Goal: Transaction & Acquisition: Register for event/course

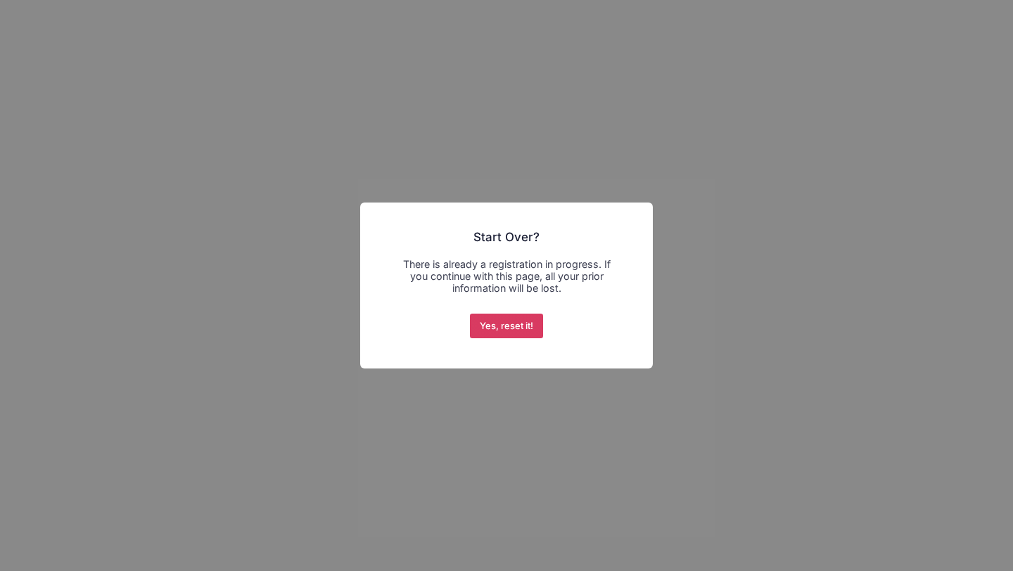
click at [500, 315] on button "Yes, reset it!" at bounding box center [507, 326] width 74 height 25
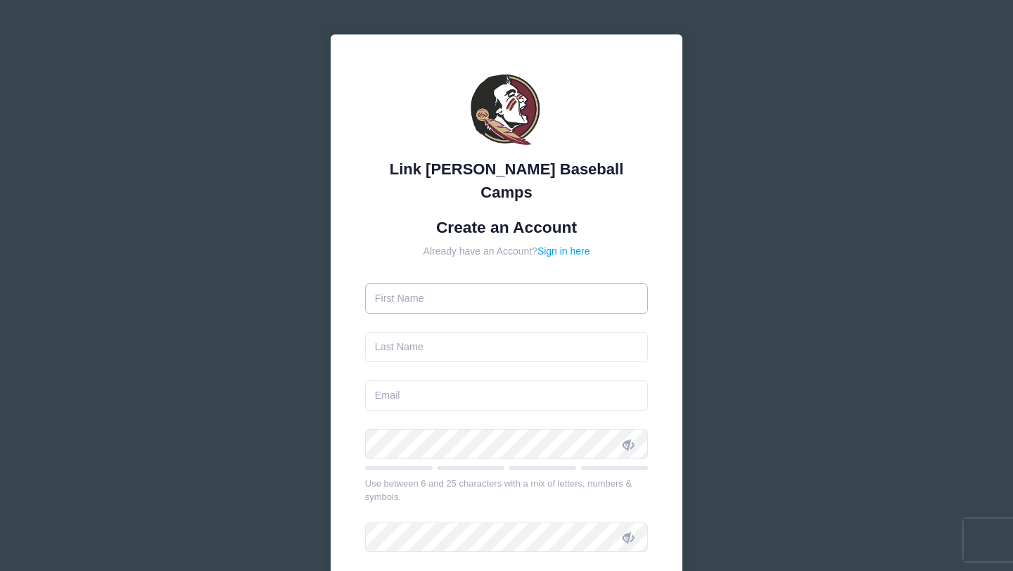
click at [535, 287] on input "text" at bounding box center [506, 298] width 283 height 30
type input "j"
type input "[PERSON_NAME]"
click at [517, 332] on input "text" at bounding box center [506, 347] width 283 height 30
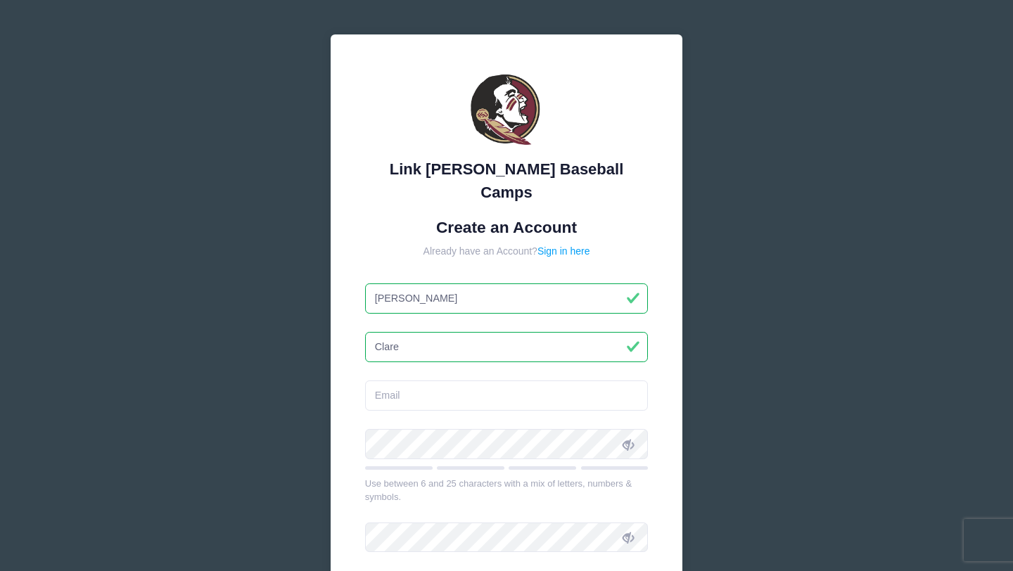
type input "Clare"
click at [412, 381] on input "email" at bounding box center [506, 396] width 283 height 30
type input "[EMAIL_ADDRESS][DOMAIN_NAME]"
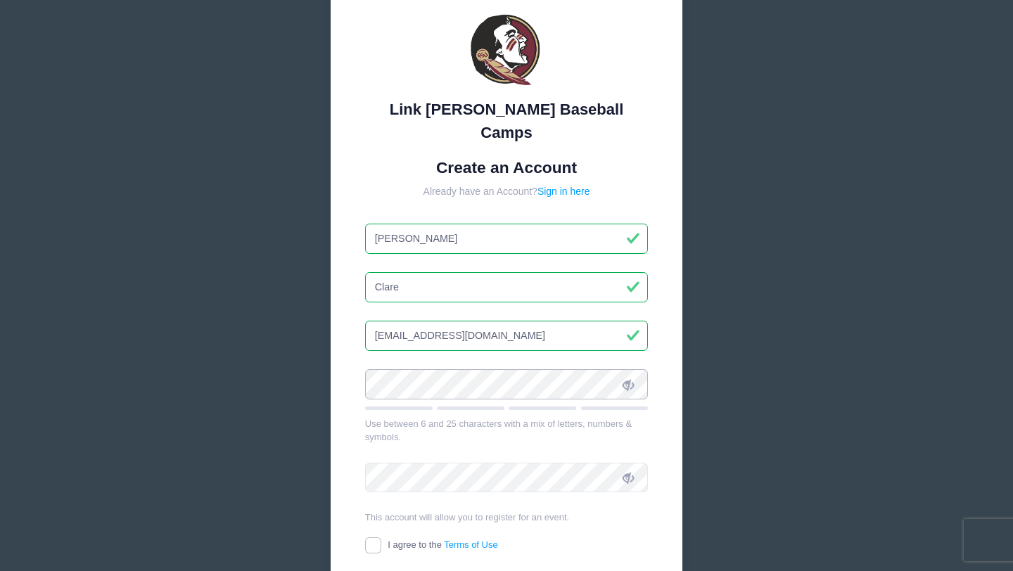
scroll to position [63, 0]
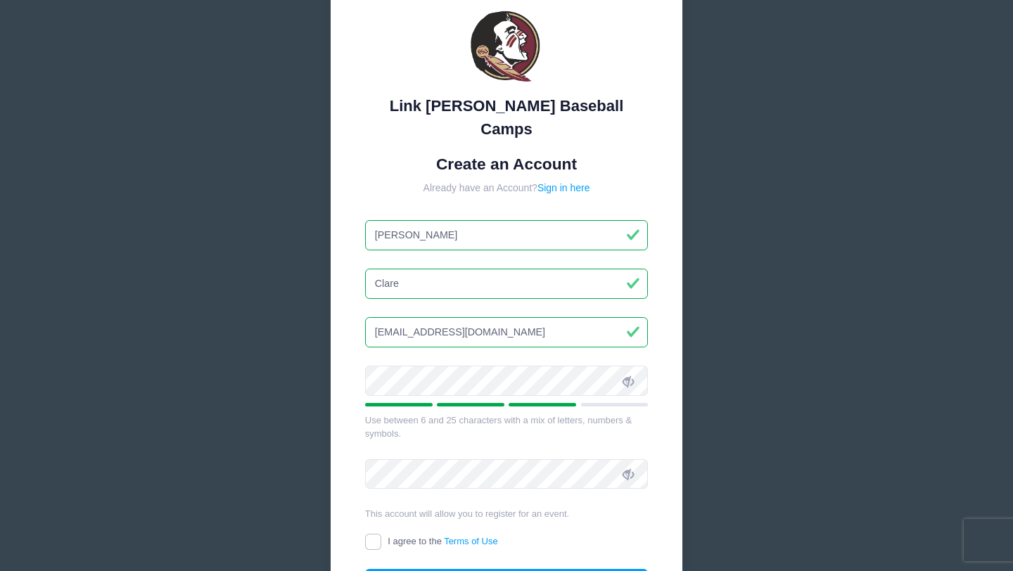
click at [630, 376] on icon at bounding box center [628, 381] width 11 height 11
click at [428, 536] on span "I agree to the Terms of Use" at bounding box center [443, 541] width 110 height 11
click at [381, 534] on input "I agree to the Terms of Use" at bounding box center [373, 542] width 16 height 16
checkbox input "true"
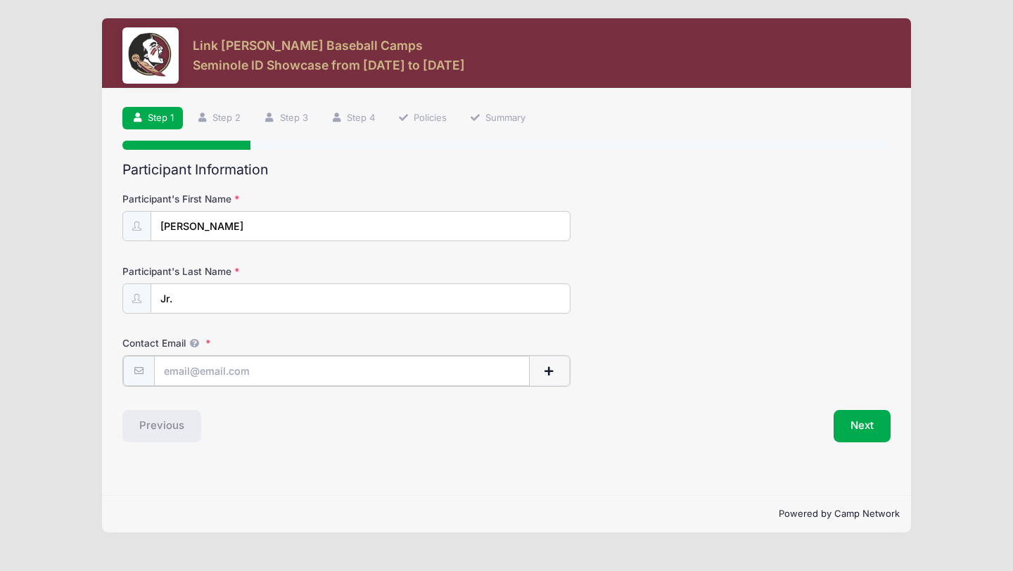
click at [411, 374] on input "Contact Email" at bounding box center [342, 371] width 376 height 30
type input "[EMAIL_ADDRESS][DOMAIN_NAME]"
click at [843, 419] on button "Next" at bounding box center [862, 425] width 57 height 32
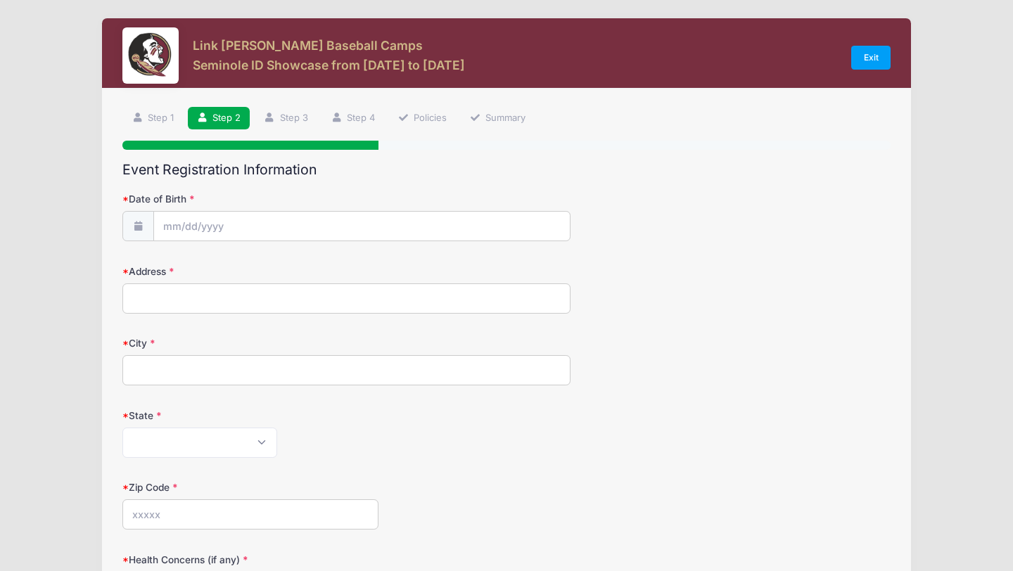
click at [454, 210] on div "Date of Birth" at bounding box center [506, 216] width 768 height 49
click at [449, 217] on input "Date of Birth" at bounding box center [362, 227] width 416 height 30
click at [170, 263] on icon at bounding box center [174, 264] width 9 height 9
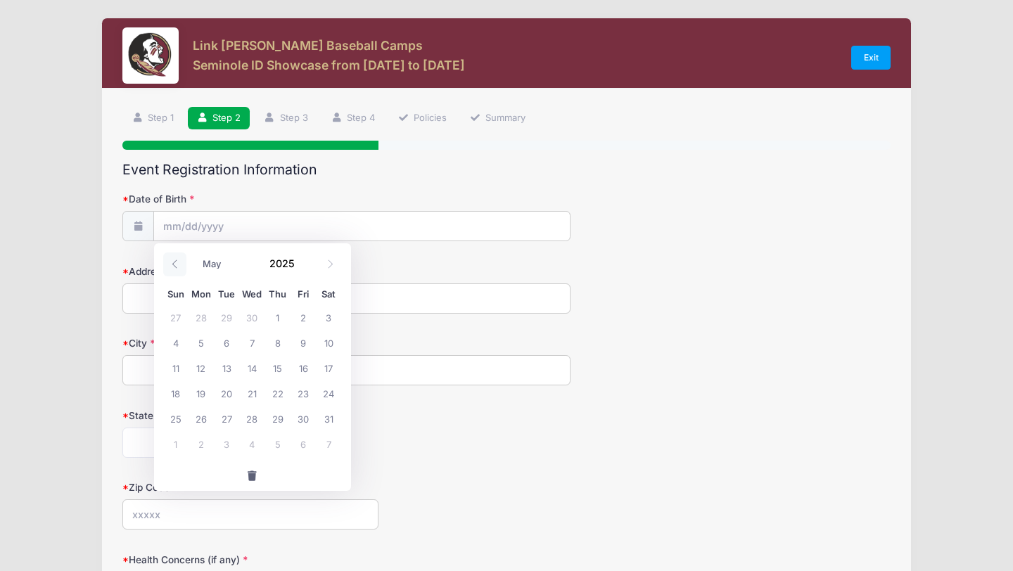
click at [170, 263] on icon at bounding box center [174, 264] width 9 height 9
select select "0"
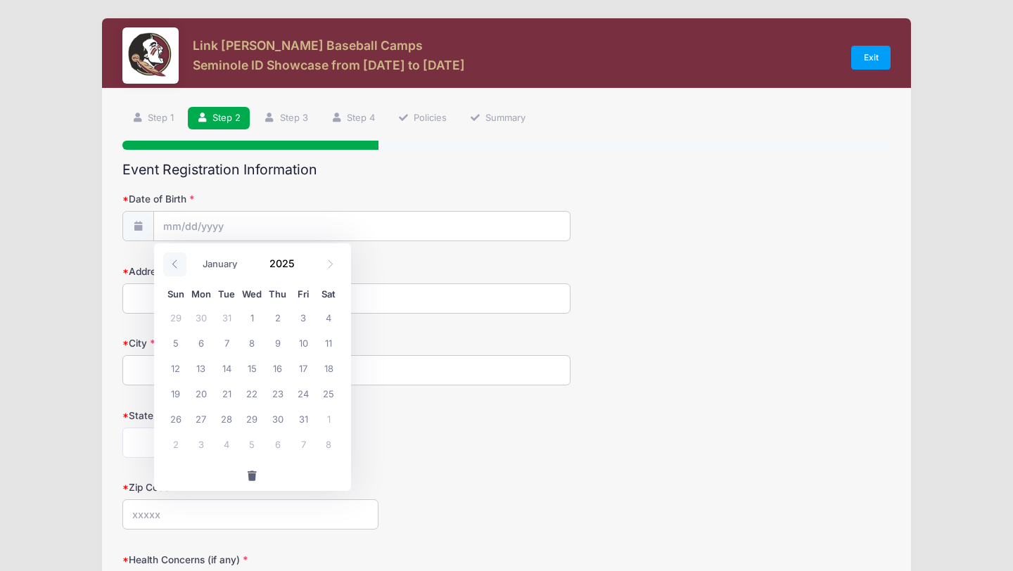
click at [170, 263] on icon at bounding box center [174, 264] width 9 height 9
type input "2024"
select select "11"
click at [331, 263] on icon at bounding box center [330, 264] width 9 height 9
type input "2025"
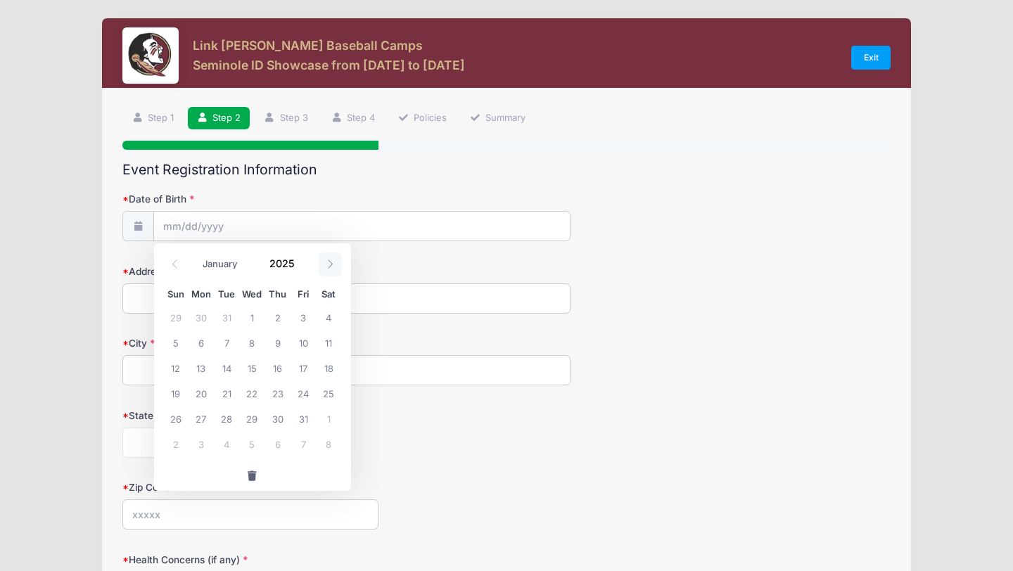
click at [331, 263] on icon at bounding box center [330, 264] width 9 height 9
select select "1"
click at [250, 371] on span "12" at bounding box center [251, 367] width 25 height 25
type input "02/12/2025"
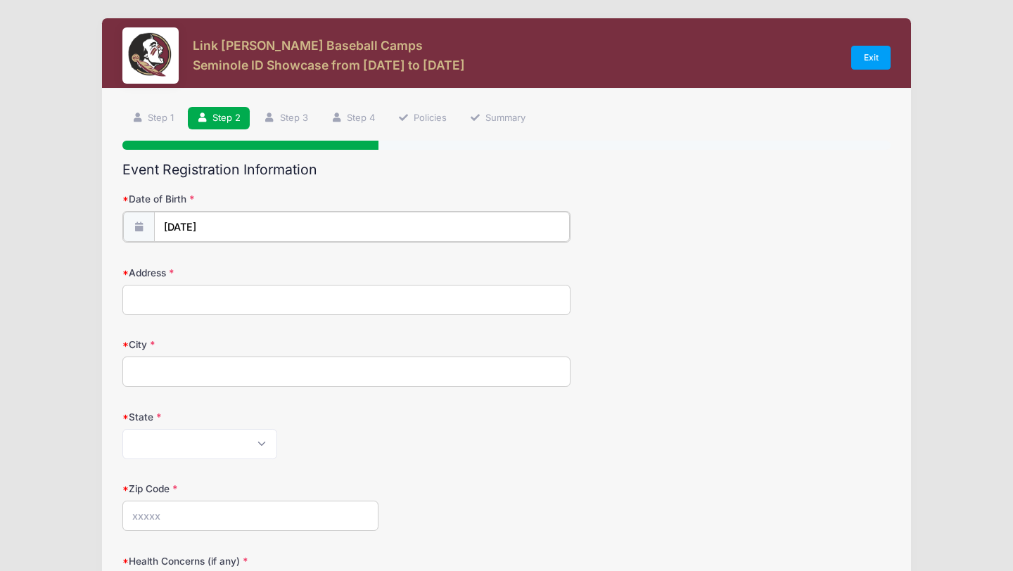
click at [276, 221] on input "02/12/2025" at bounding box center [362, 227] width 416 height 30
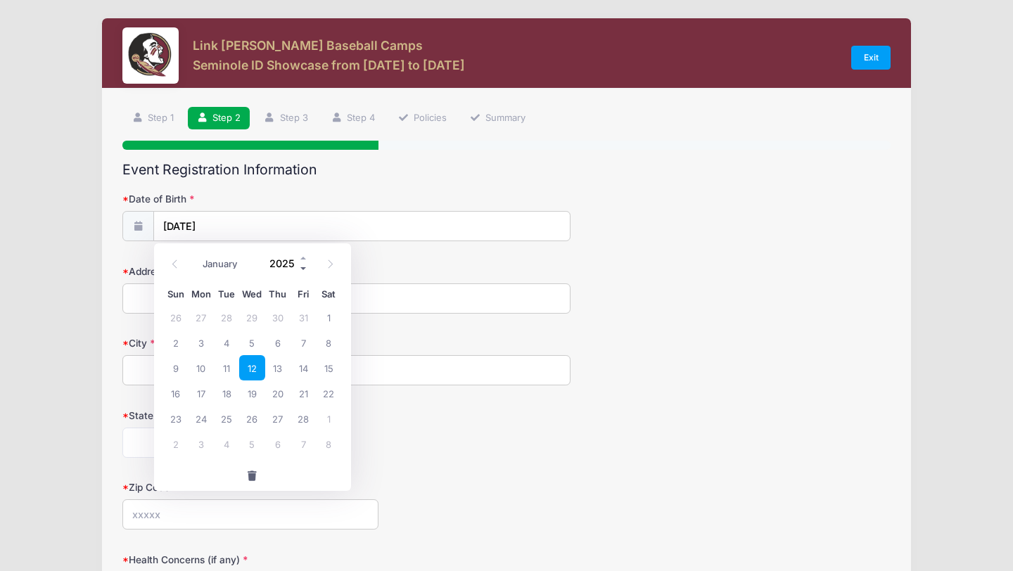
click at [302, 267] on span at bounding box center [304, 269] width 10 height 11
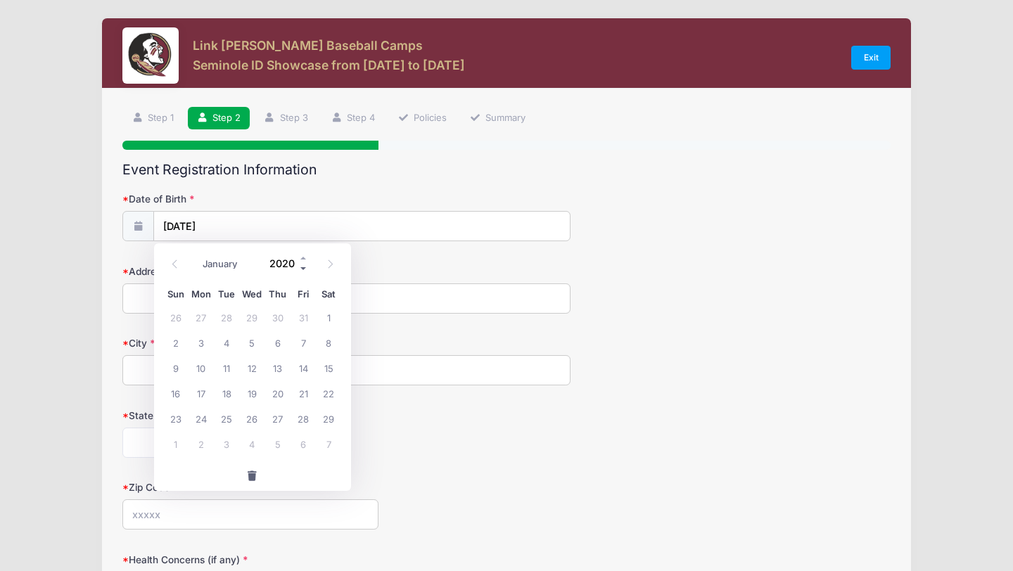
click at [302, 267] on span at bounding box center [304, 269] width 10 height 11
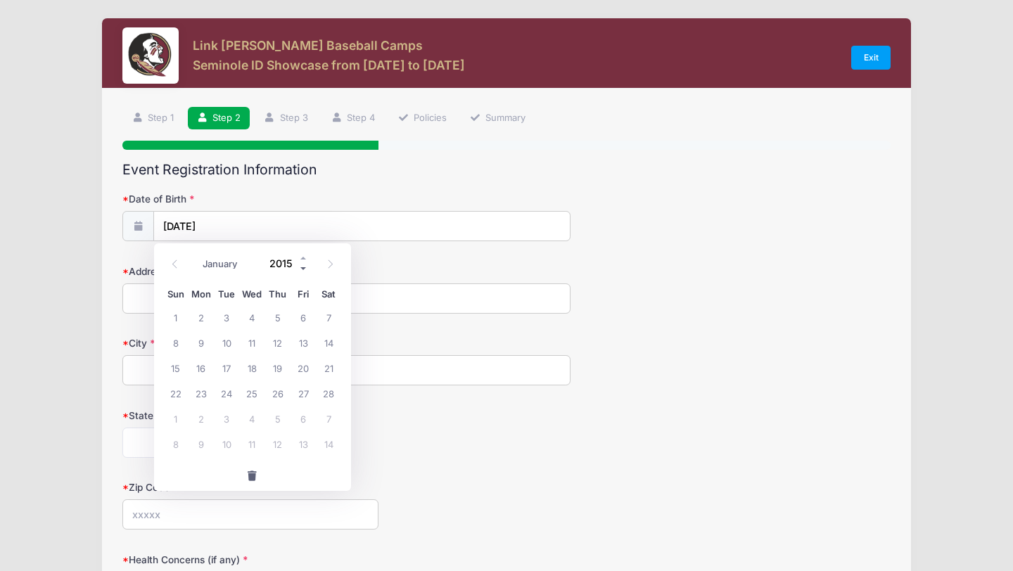
click at [302, 267] on span at bounding box center [304, 269] width 10 height 11
click at [304, 273] on span at bounding box center [304, 269] width 10 height 11
click at [393, 290] on input "Address" at bounding box center [346, 298] width 448 height 30
click at [320, 234] on input "02/12/2025" at bounding box center [362, 227] width 416 height 30
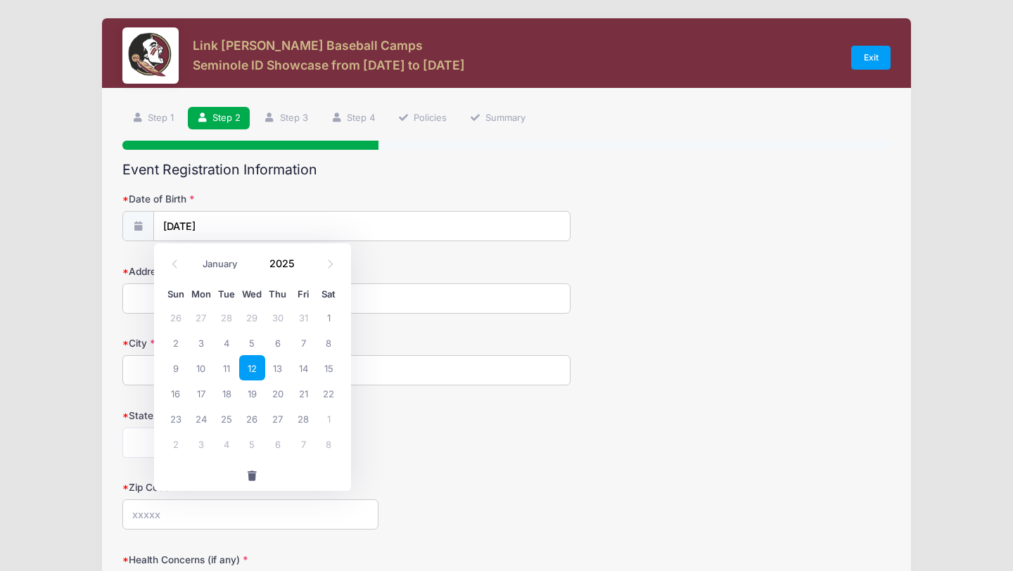
click at [303, 274] on div "January February March April May June July August September October November De…" at bounding box center [252, 264] width 179 height 32
click at [303, 271] on span at bounding box center [304, 269] width 10 height 11
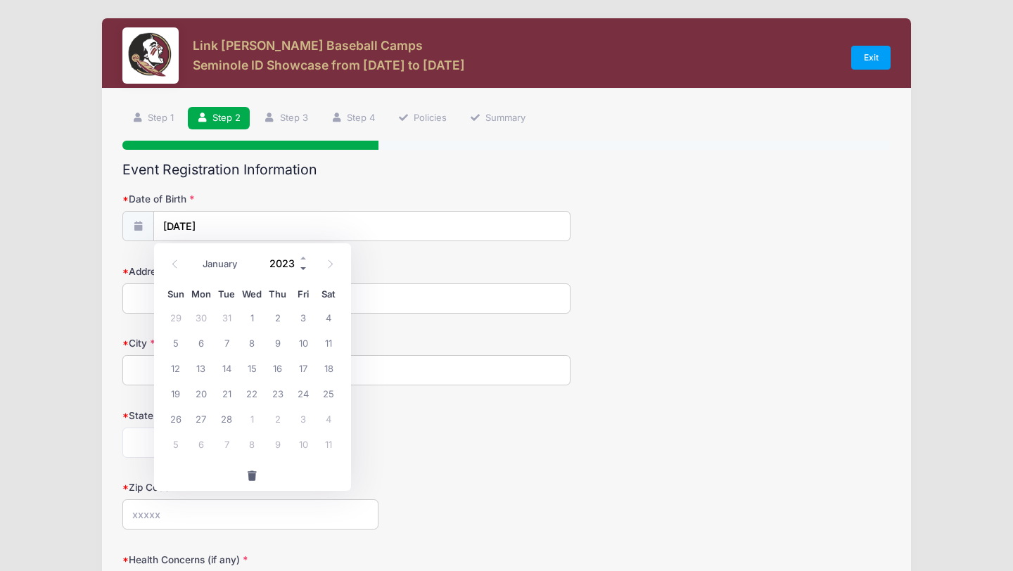
click at [303, 271] on span at bounding box center [304, 269] width 10 height 11
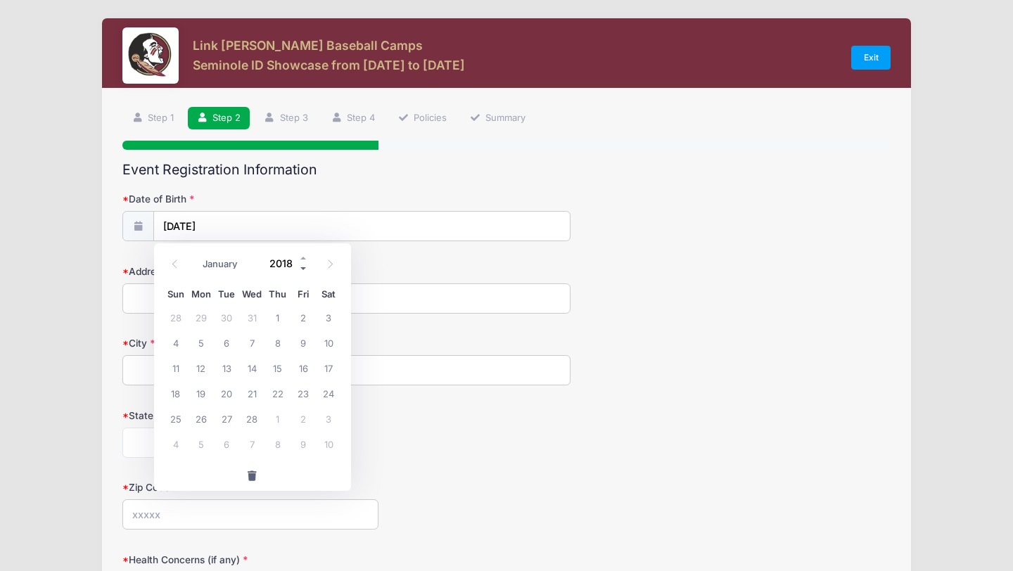
click at [303, 271] on span at bounding box center [304, 269] width 10 height 11
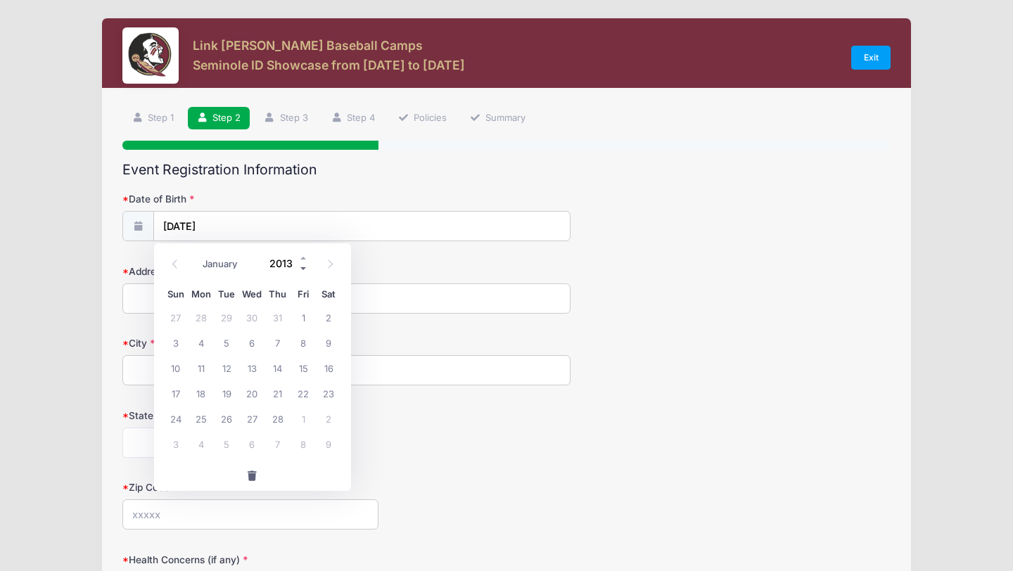
click at [303, 271] on span at bounding box center [304, 269] width 10 height 11
type input "2012"
click at [181, 362] on span "12" at bounding box center [175, 367] width 25 height 25
type input "[DATE]"
click at [248, 297] on input "Address" at bounding box center [346, 298] width 448 height 30
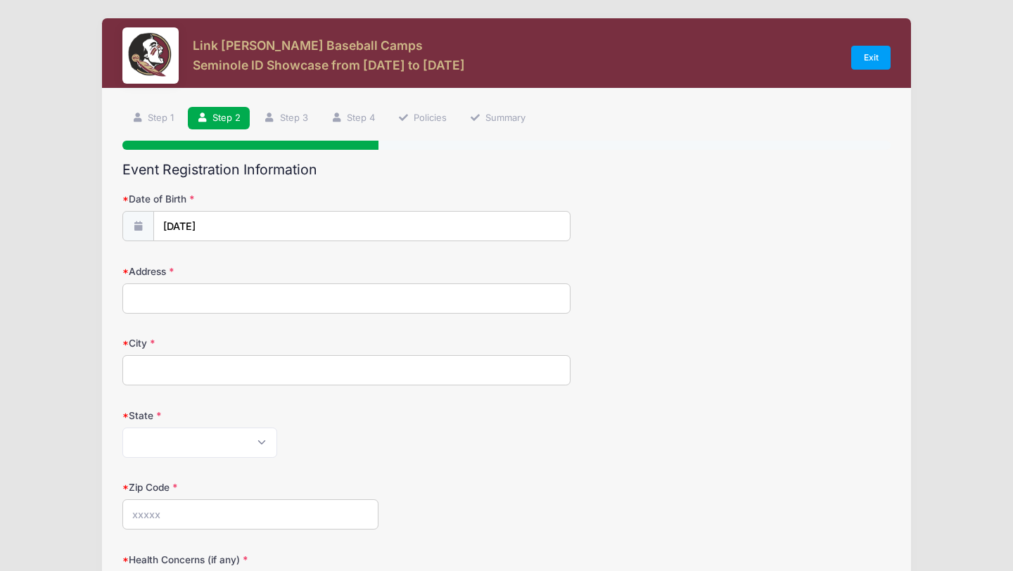
type input "[STREET_ADDRESS]"
type input "[PERSON_NAME]"
select select "GA"
type input "30426"
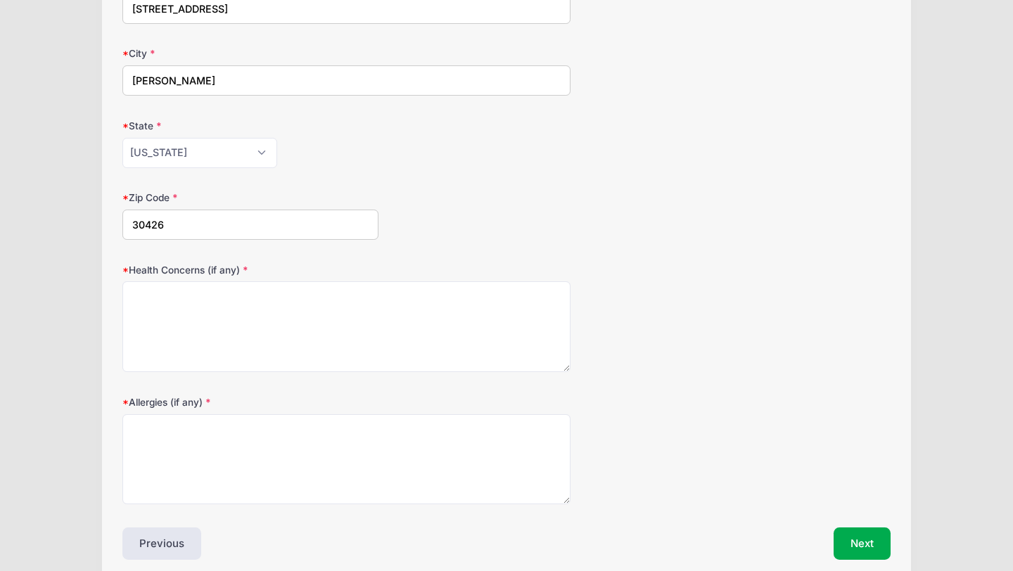
scroll to position [300, 0]
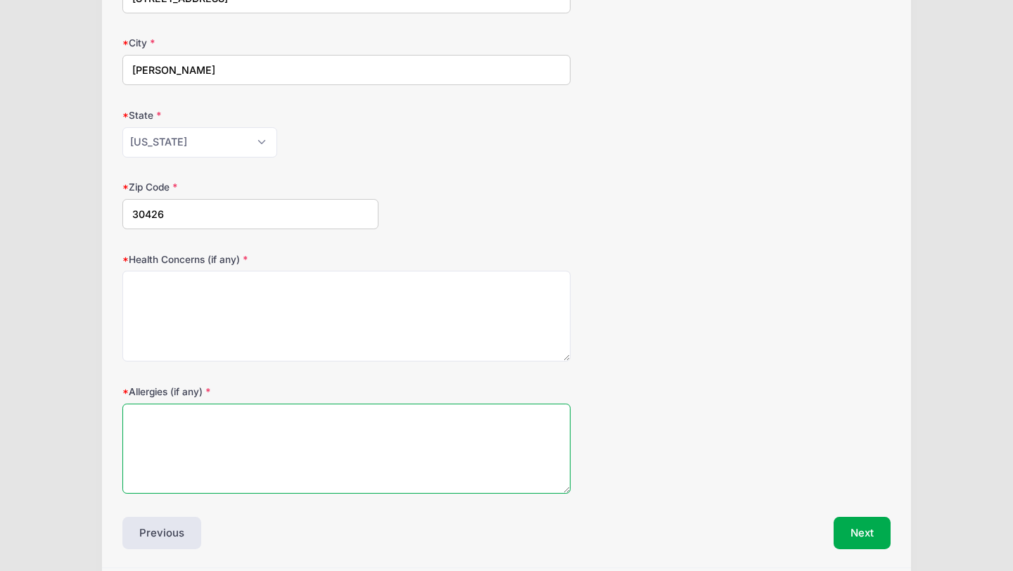
click at [276, 435] on textarea "Allergies (if any)" at bounding box center [346, 449] width 448 height 91
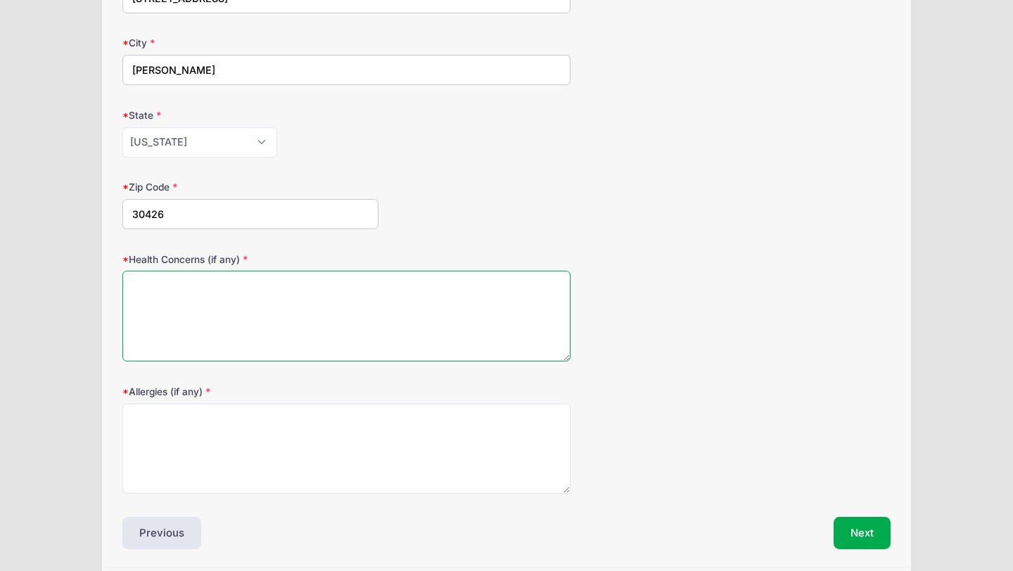
click at [348, 304] on textarea "Health Concerns (if any)" at bounding box center [346, 316] width 448 height 91
type textarea "None."
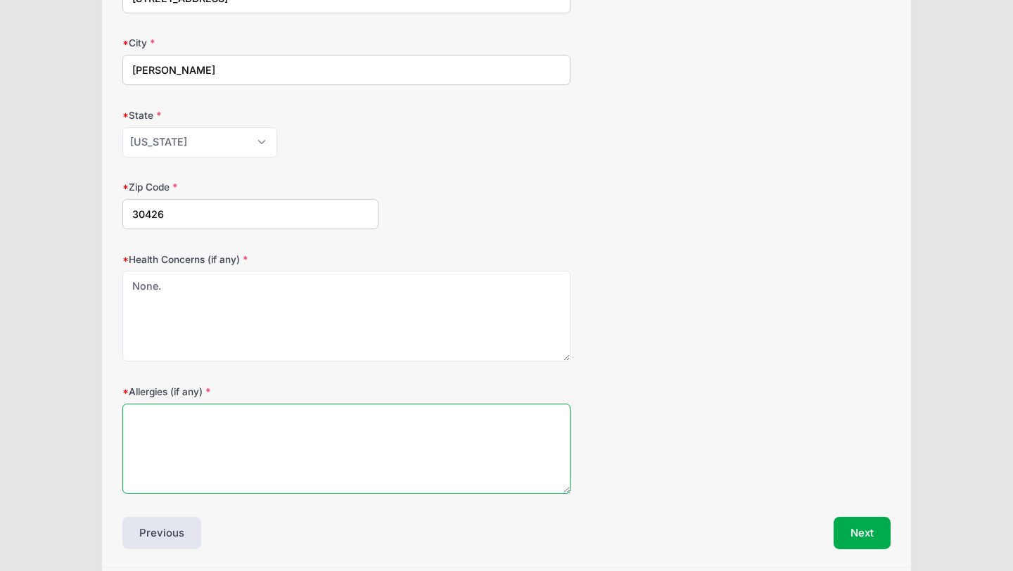
click at [304, 449] on textarea "Allergies (if any)" at bounding box center [346, 449] width 448 height 91
type textarea "None."
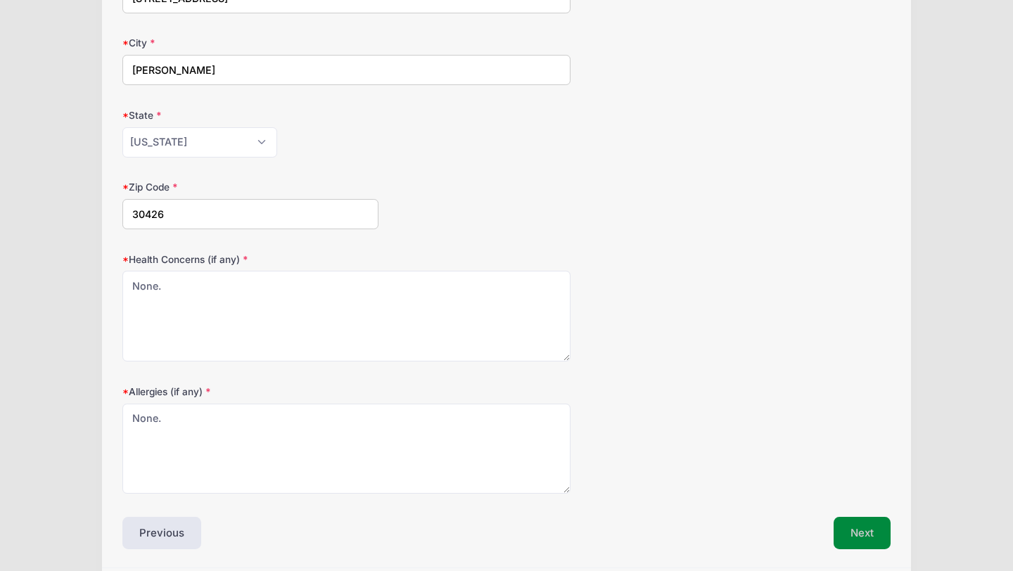
click at [855, 537] on button "Next" at bounding box center [862, 533] width 57 height 32
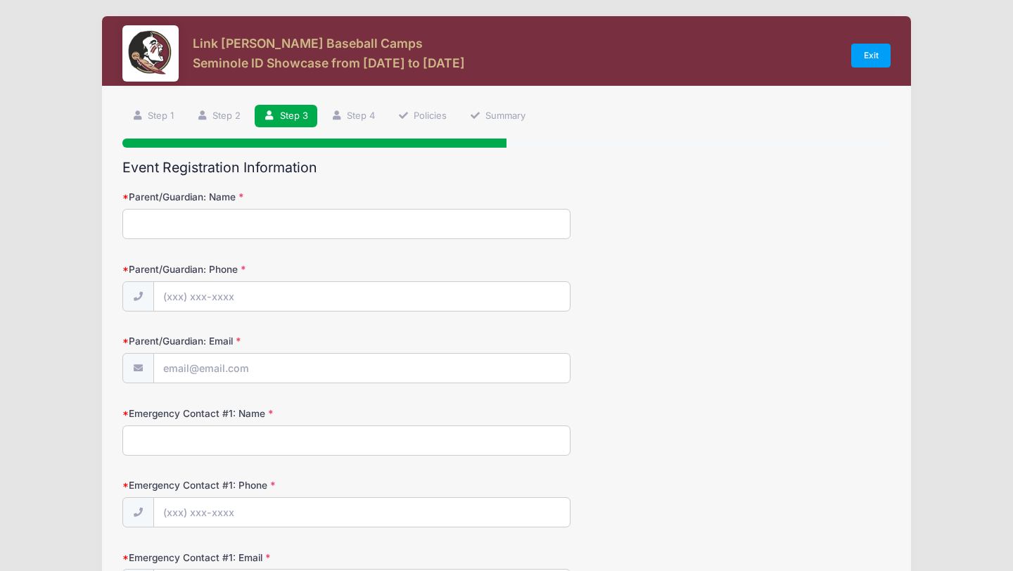
scroll to position [0, 0]
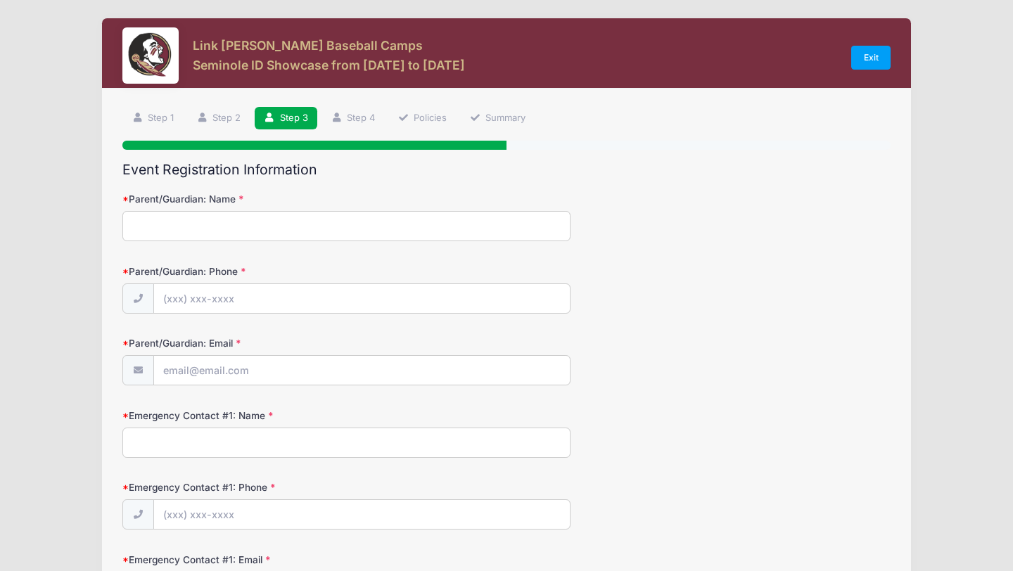
click at [380, 222] on input "Parent/Guardian: Name" at bounding box center [346, 226] width 448 height 30
type input "[PERSON_NAME] [PERSON_NAME]"
click at [348, 294] on input "Parent/Guardian: Phone" at bounding box center [362, 299] width 416 height 30
type input "[PHONE_NUMBER]"
click at [280, 377] on input "Parent/Guardian: Email" at bounding box center [362, 371] width 416 height 30
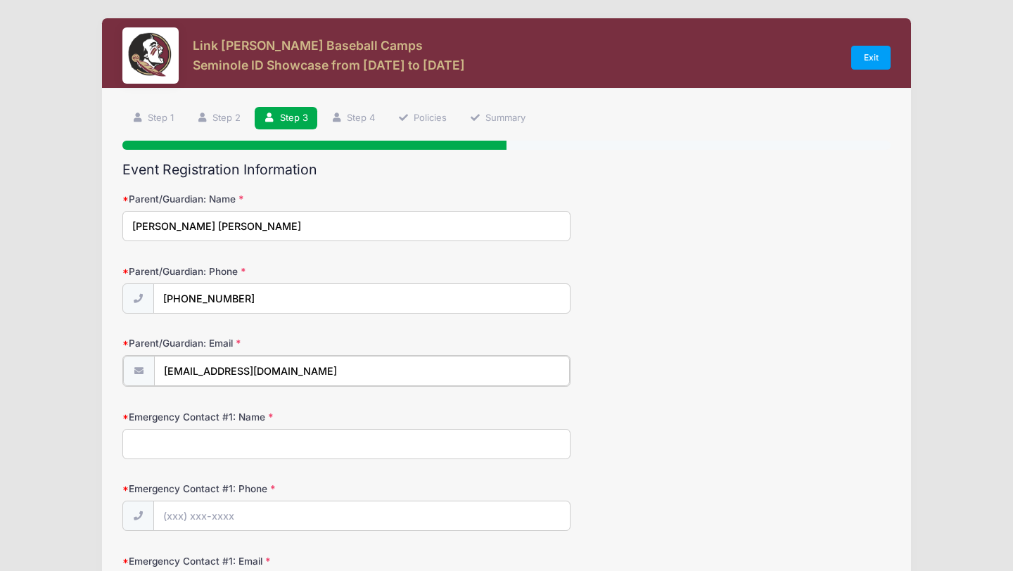
type input "[EMAIL_ADDRESS][DOMAIN_NAME]"
click at [245, 454] on input "Emergency Contact #1: Name" at bounding box center [346, 443] width 448 height 30
type input "[PERSON_NAME]"
click at [396, 488] on div "Emergency Contact #1: Phone" at bounding box center [506, 504] width 768 height 49
click at [394, 513] on input "Emergency Contact #1: Phone" at bounding box center [362, 515] width 416 height 30
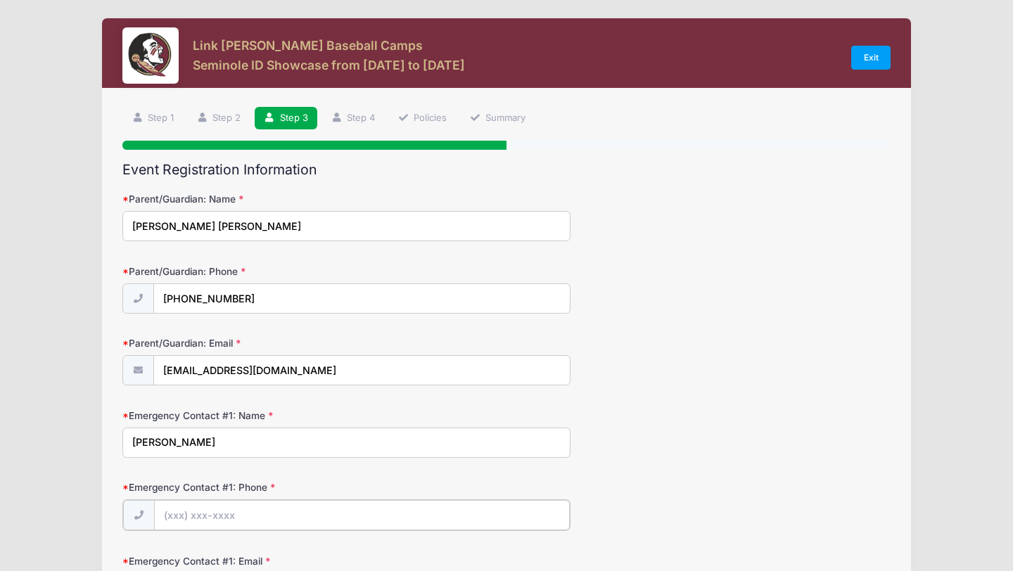
type input "[PHONE_NUMBER]"
type input "[EMAIL_ADDRESS][DOMAIN_NAME]"
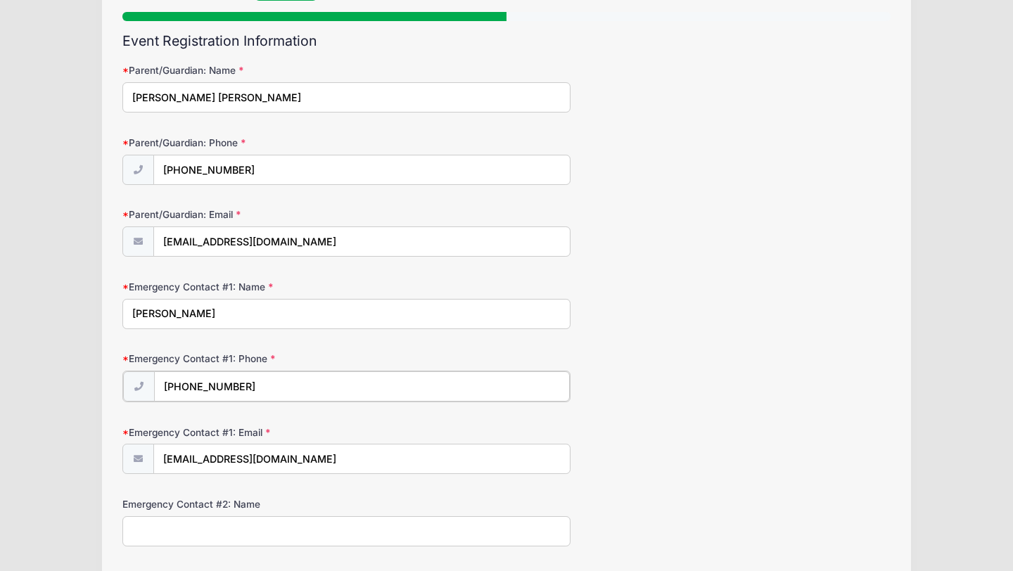
scroll to position [179, 0]
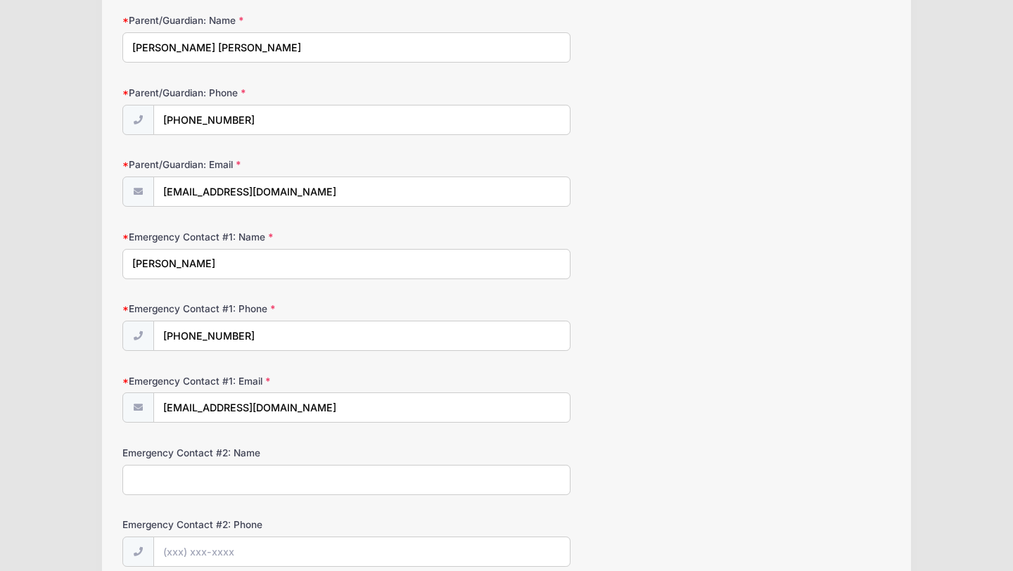
click at [338, 478] on input "Emergency Contact #2: Name" at bounding box center [346, 480] width 448 height 30
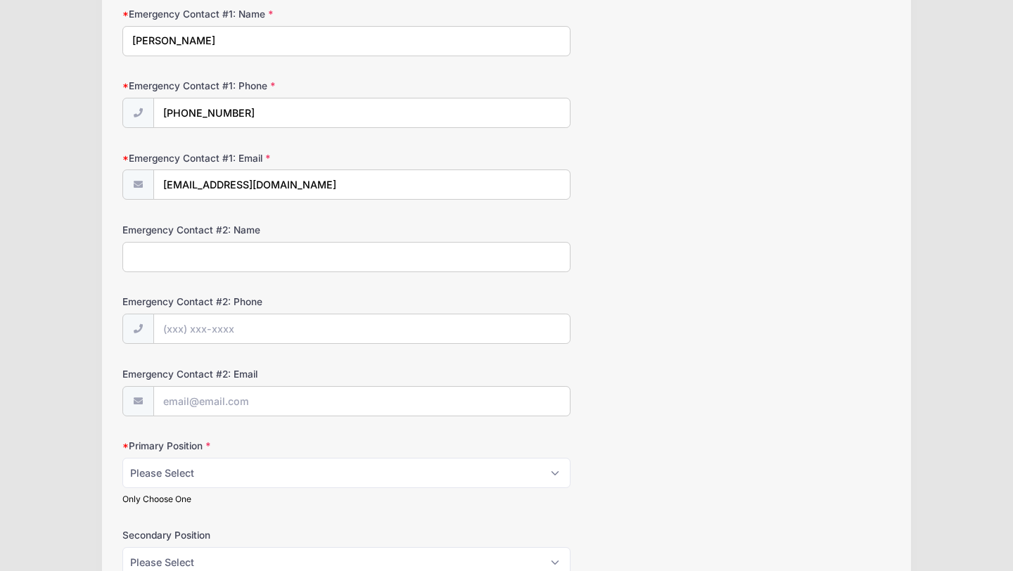
scroll to position [413, 0]
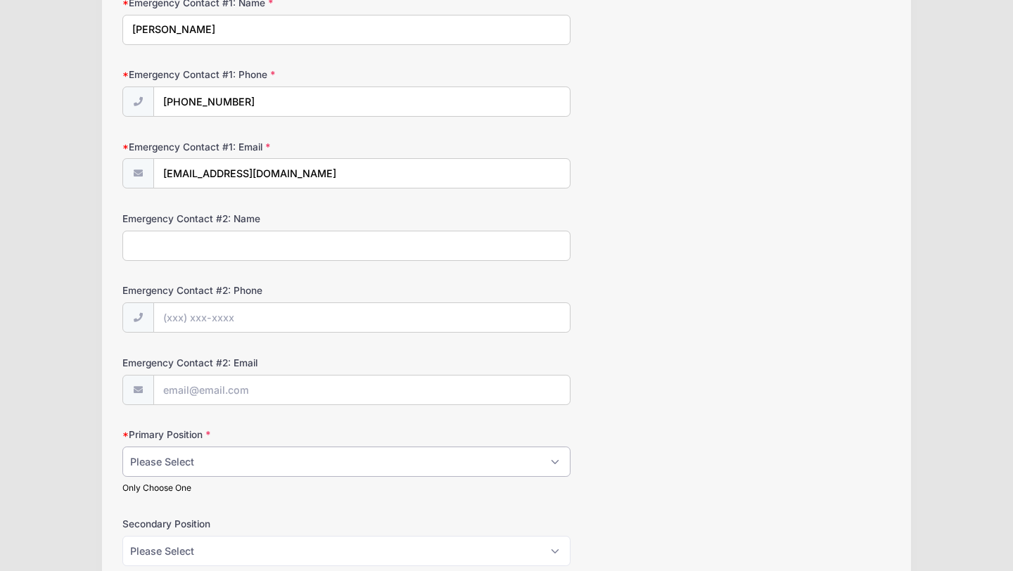
click at [342, 466] on select "Please Select RHP LHP C 1B 2B 3B SS OF" at bounding box center [346, 462] width 448 height 30
select select "OF"
click at [122, 447] on select "Please Select RHP LHP C 1B 2B 3B SS OF" at bounding box center [346, 462] width 448 height 30
click at [326, 243] on input "Emergency Contact #2: Name" at bounding box center [346, 246] width 448 height 30
click at [343, 98] on input "[PHONE_NUMBER]" at bounding box center [362, 102] width 416 height 30
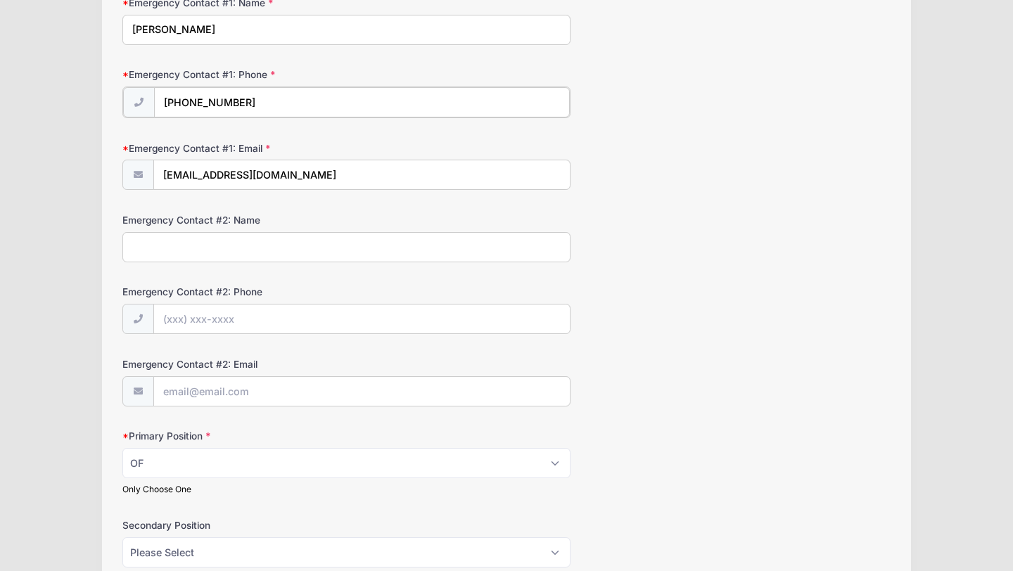
click at [343, 98] on input "[PHONE_NUMBER]" at bounding box center [362, 102] width 416 height 30
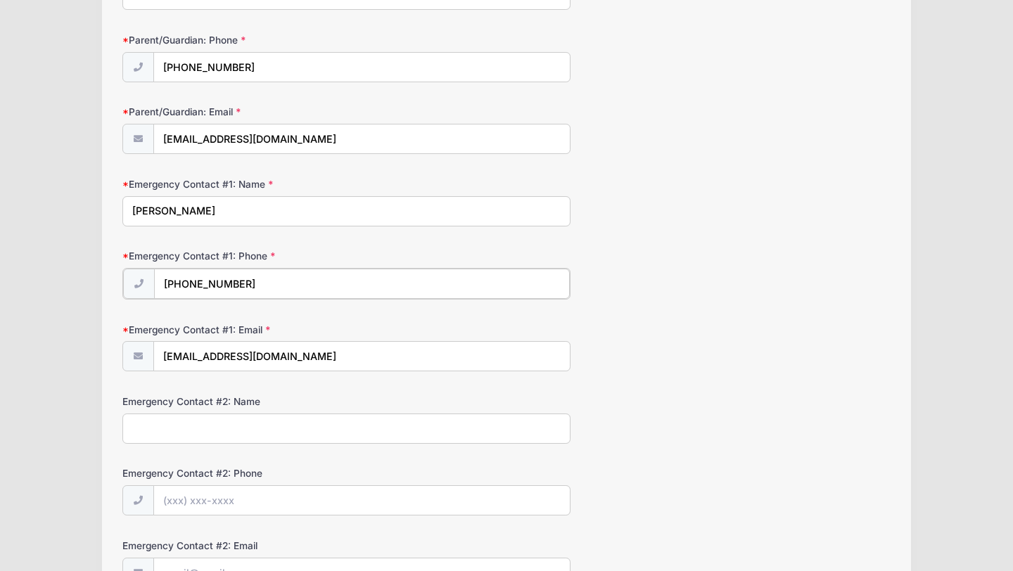
scroll to position [282, 0]
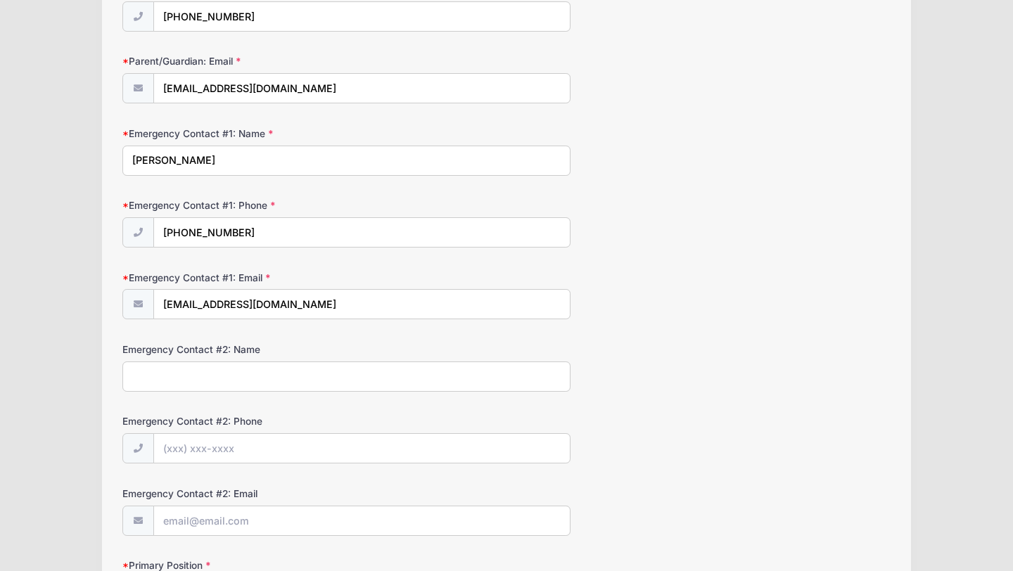
click at [246, 372] on input "Emergency Contact #2: Name" at bounding box center [346, 377] width 448 height 30
drag, startPoint x: 132, startPoint y: 374, endPoint x: 217, endPoint y: 376, distance: 85.1
click at [217, 376] on input "706 831 1627" at bounding box center [346, 377] width 448 height 30
type input "706 831 1627"
click at [181, 447] on input "Emergency Contact #2: Phone" at bounding box center [362, 449] width 416 height 30
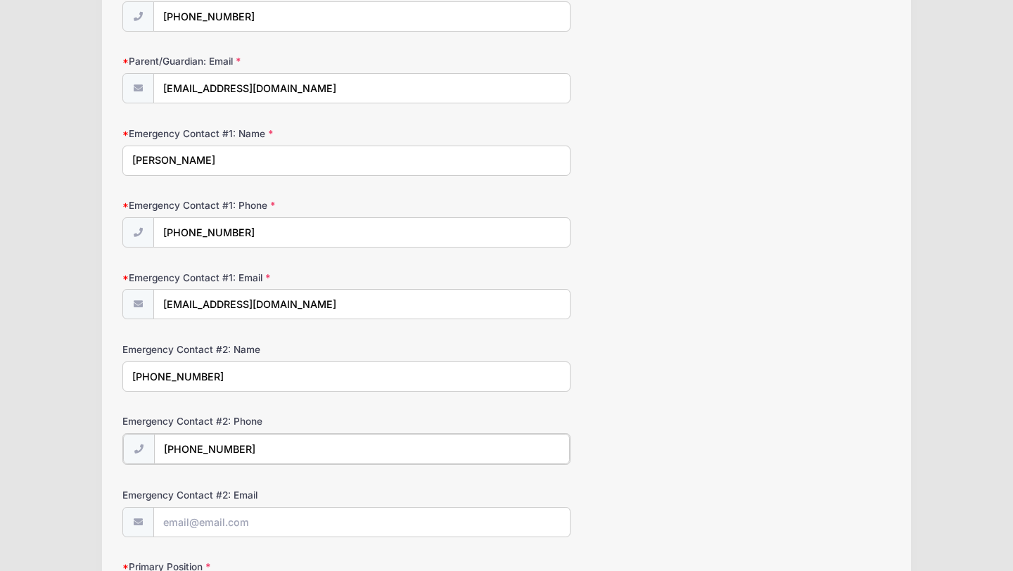
type input "[PHONE_NUMBER]"
click at [240, 368] on input "706 831 1627" at bounding box center [346, 377] width 448 height 30
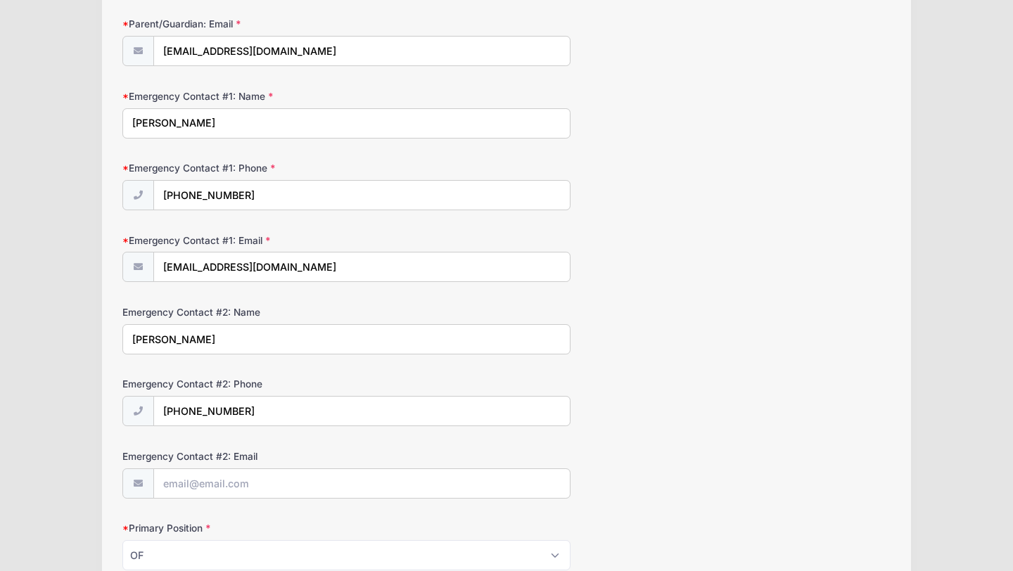
scroll to position [336, 0]
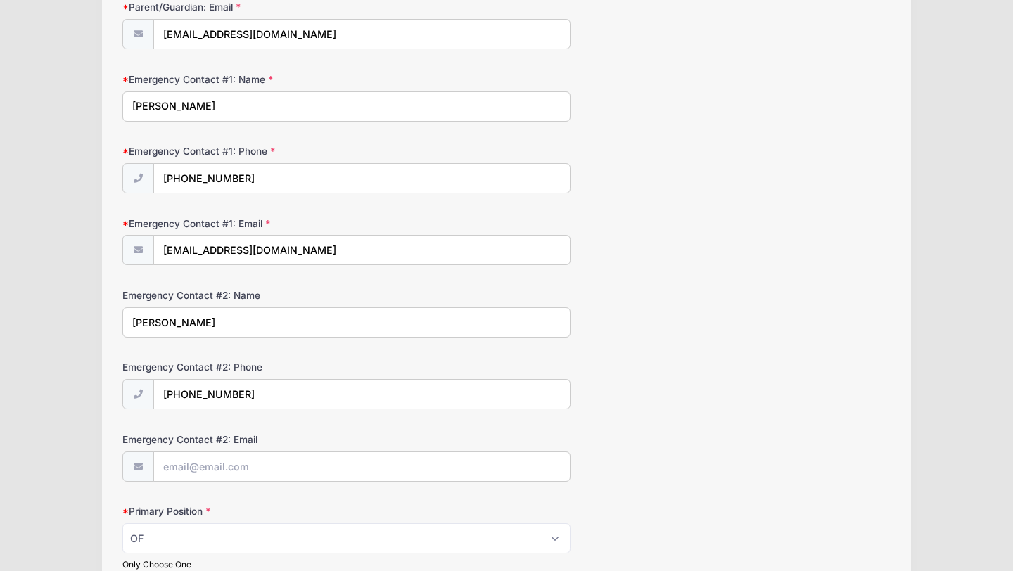
type input "Nancy Price"
click at [234, 464] on input "Emergency Contact #2: Email" at bounding box center [362, 467] width 416 height 30
type input "nancy"
click at [158, 321] on input "Nancy Price" at bounding box center [346, 322] width 448 height 30
type input "[PERSON_NAME]"
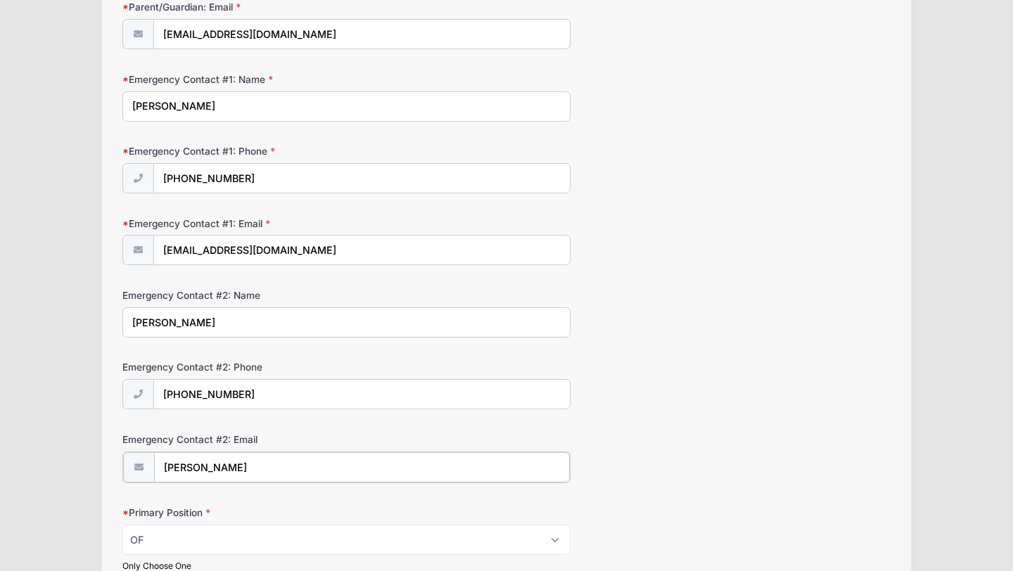
click at [183, 470] on input "nancy" at bounding box center [362, 467] width 416 height 30
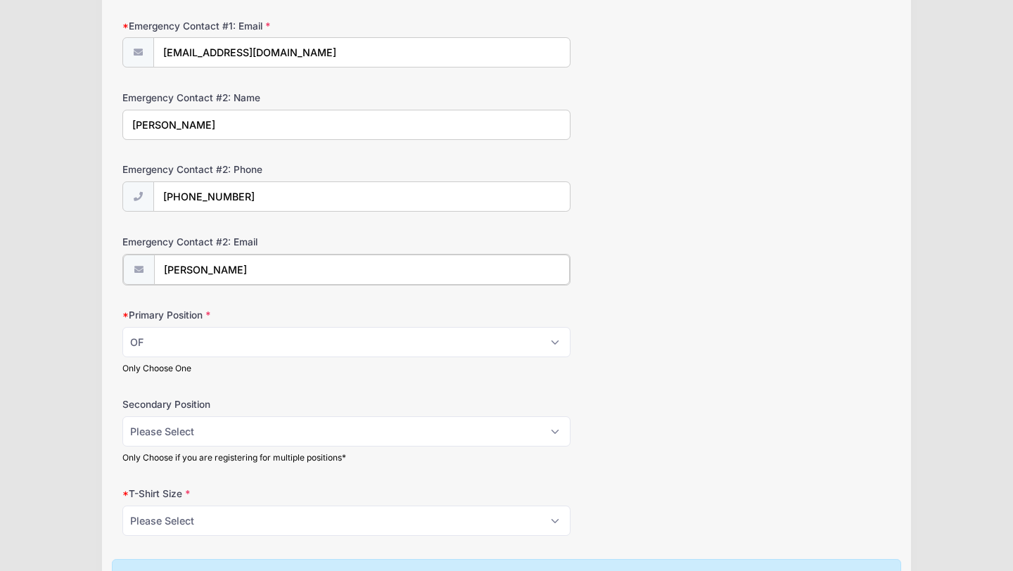
scroll to position [562, 0]
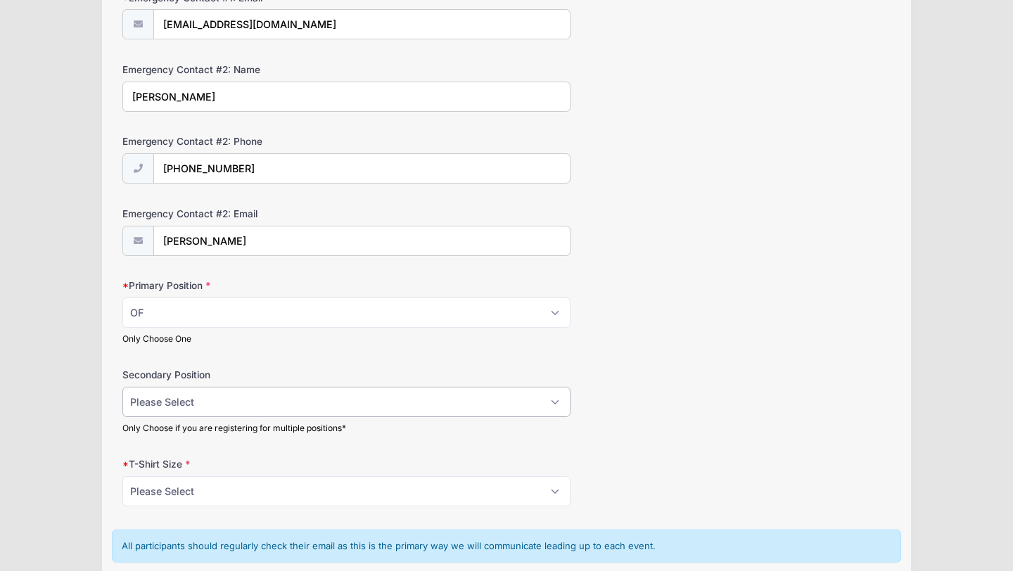
click at [244, 402] on select "Please Select RHP LHP C 1B 2B 3B SS OF" at bounding box center [346, 402] width 448 height 30
click at [511, 472] on div "T-Shirt Size Please Select YS YM YL YXL S M L XL XXL" at bounding box center [506, 481] width 768 height 49
click at [514, 490] on select "Please Select YS YM YL YXL S M L XL XXL" at bounding box center [346, 491] width 448 height 30
click at [321, 236] on input "nancey" at bounding box center [362, 242] width 416 height 30
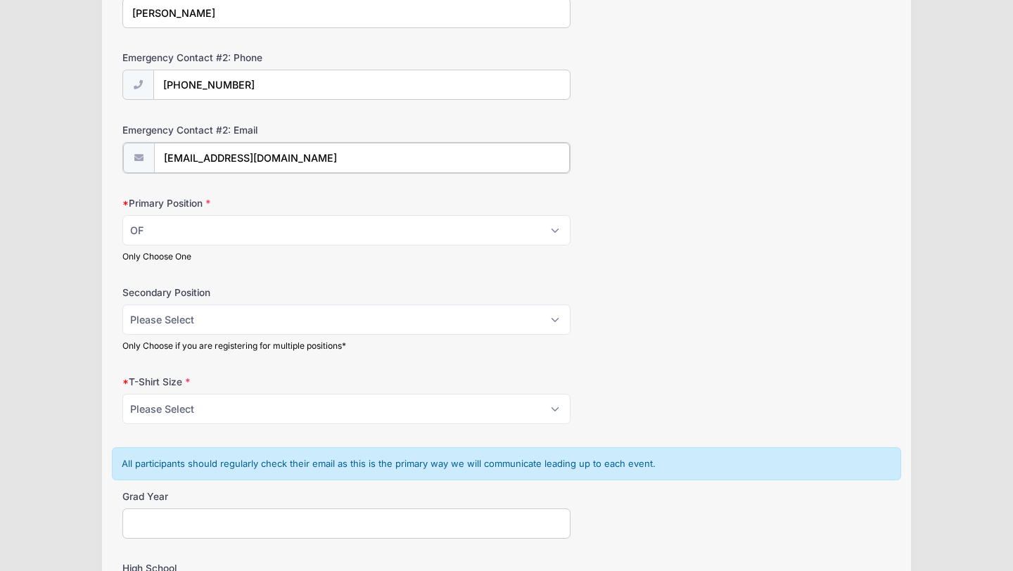
scroll to position [668, 0]
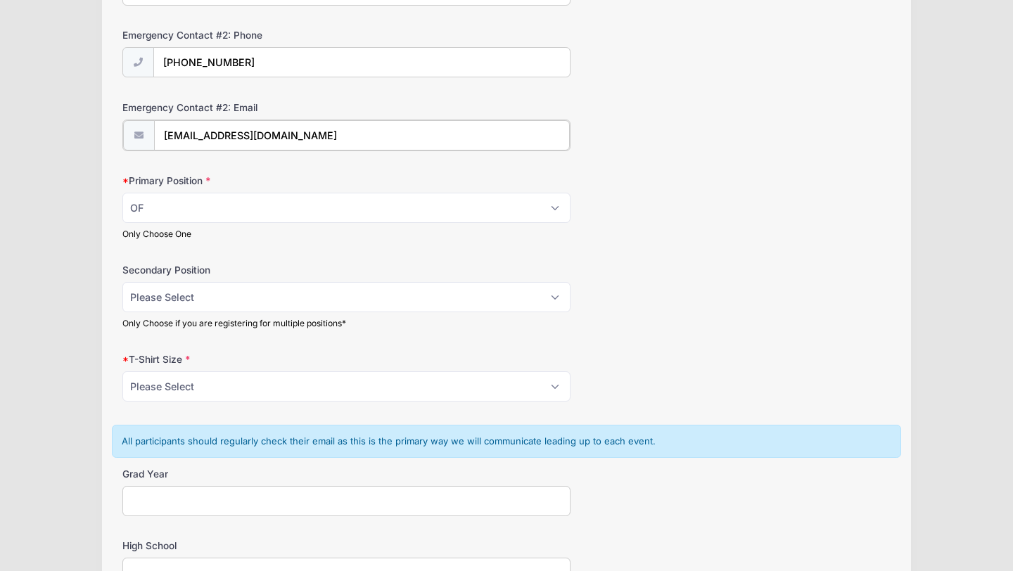
type input "[EMAIL_ADDRESS][DOMAIN_NAME]"
click at [267, 388] on select "Please Select YS YM YL YXL S M L XL XXL" at bounding box center [346, 385] width 448 height 30
select select "M"
click at [122, 370] on select "Please Select YS YM YL YXL S M L XL XXL" at bounding box center [346, 385] width 448 height 30
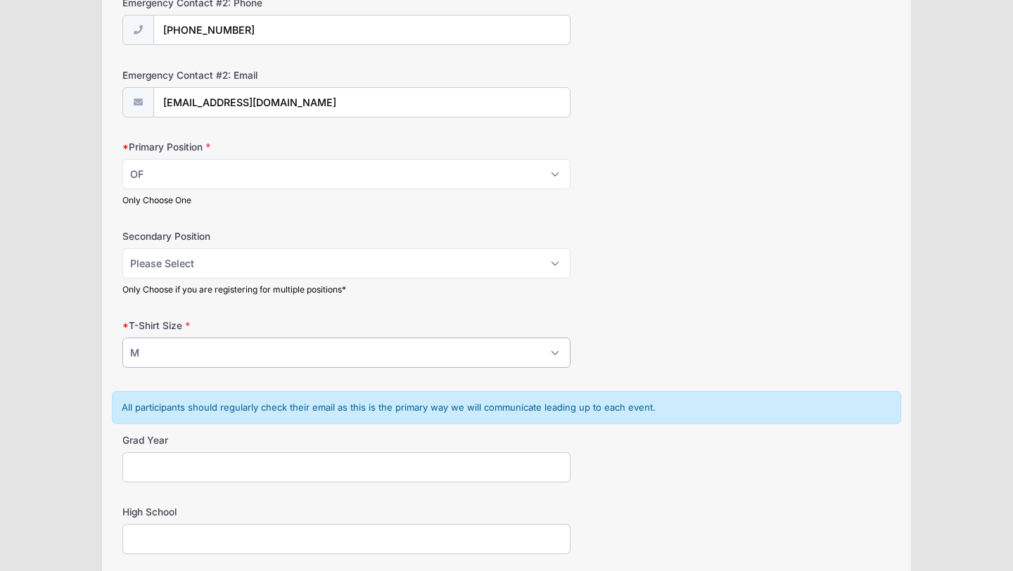
scroll to position [710, 0]
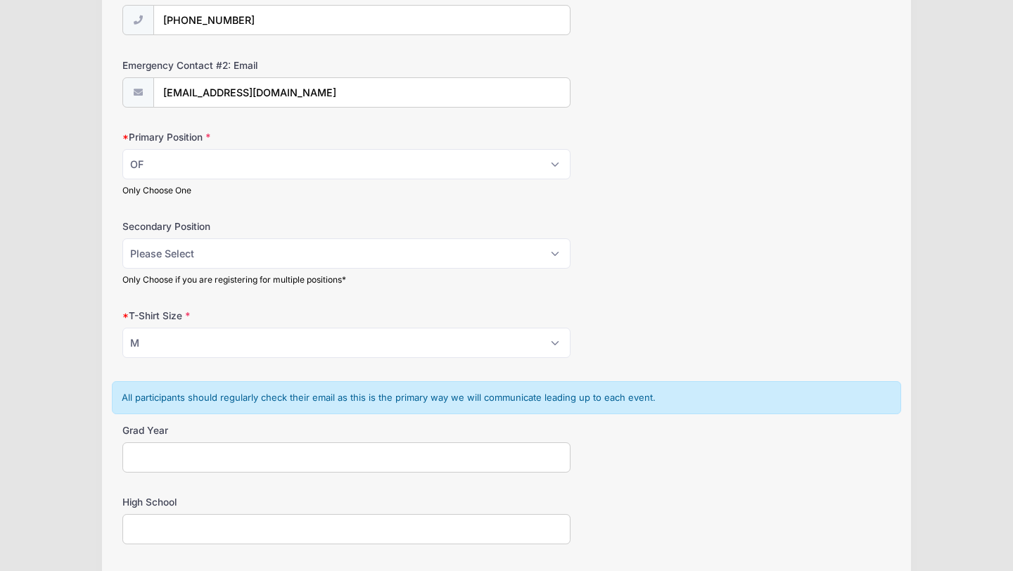
click at [231, 454] on input "Grad Year" at bounding box center [346, 457] width 448 height 30
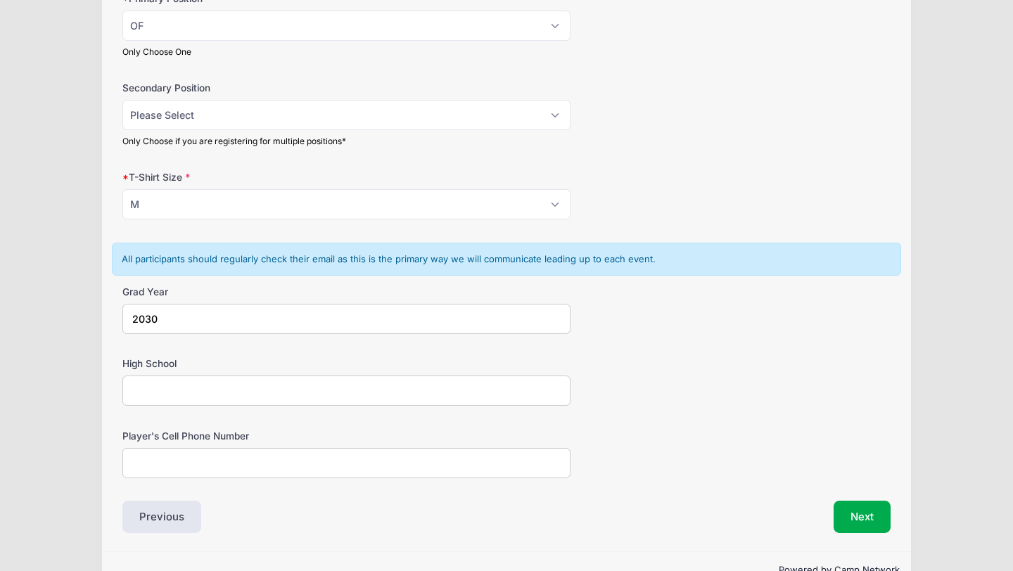
scroll to position [853, 0]
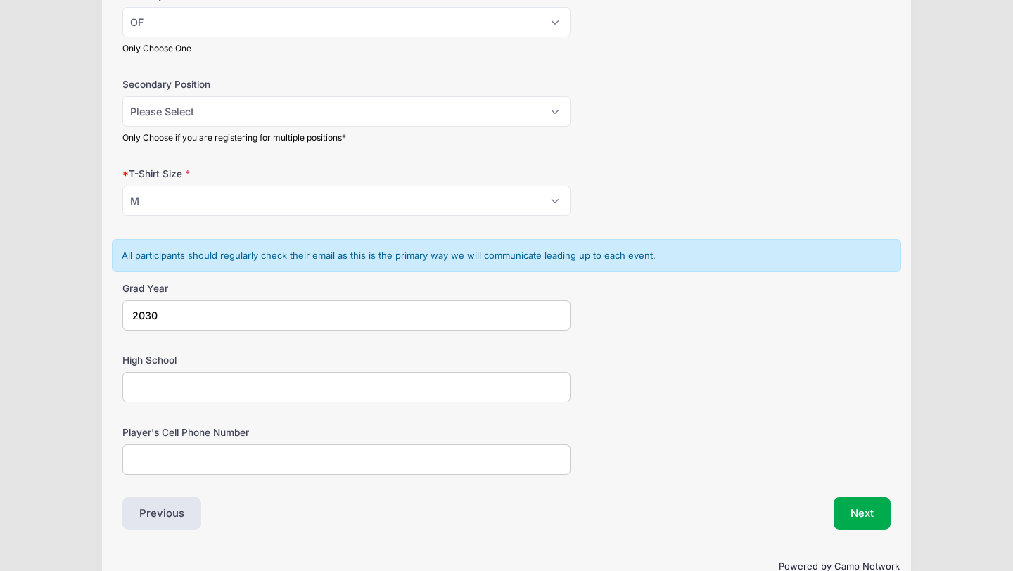
type input "2030"
click at [252, 377] on input "High School" at bounding box center [346, 387] width 448 height 30
type input "None"
click at [229, 464] on input "Player's Cell Phone Number" at bounding box center [346, 460] width 448 height 30
type input "7065268628"
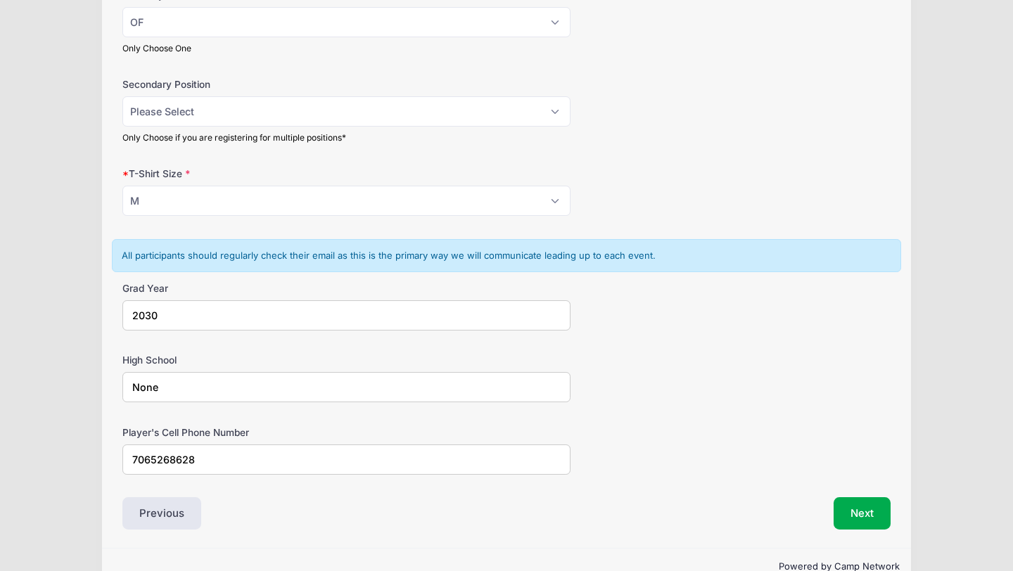
click at [267, 394] on input "None" at bounding box center [346, 387] width 448 height 30
type input "N"
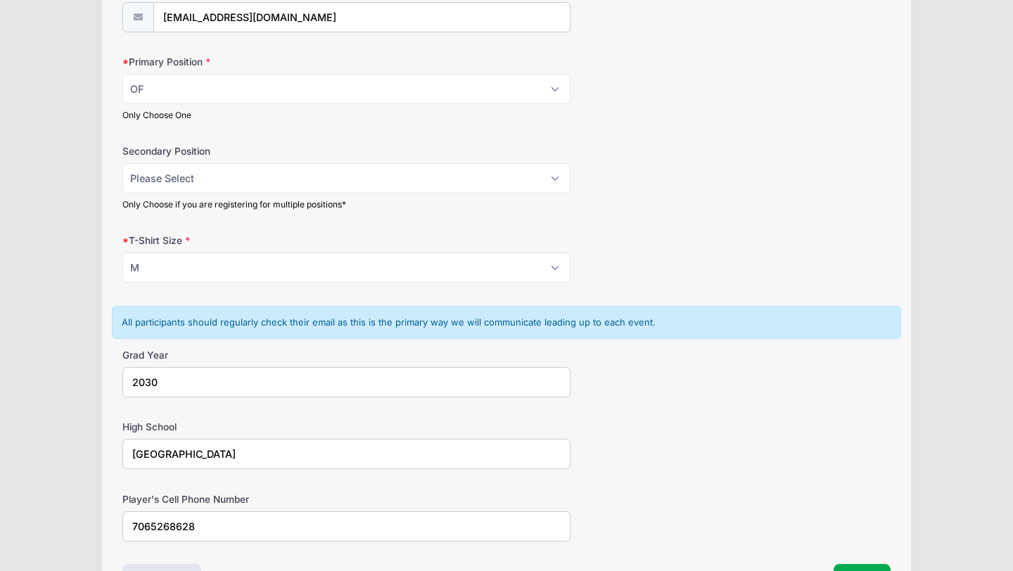
scroll to position [884, 0]
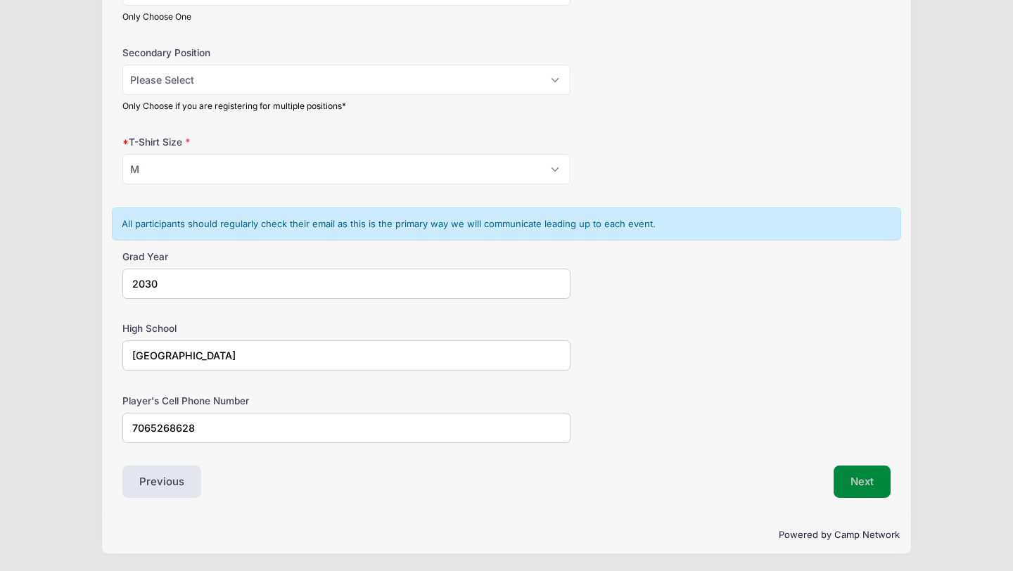
type input "[GEOGRAPHIC_DATA]"
click at [853, 479] on button "Next" at bounding box center [862, 482] width 57 height 32
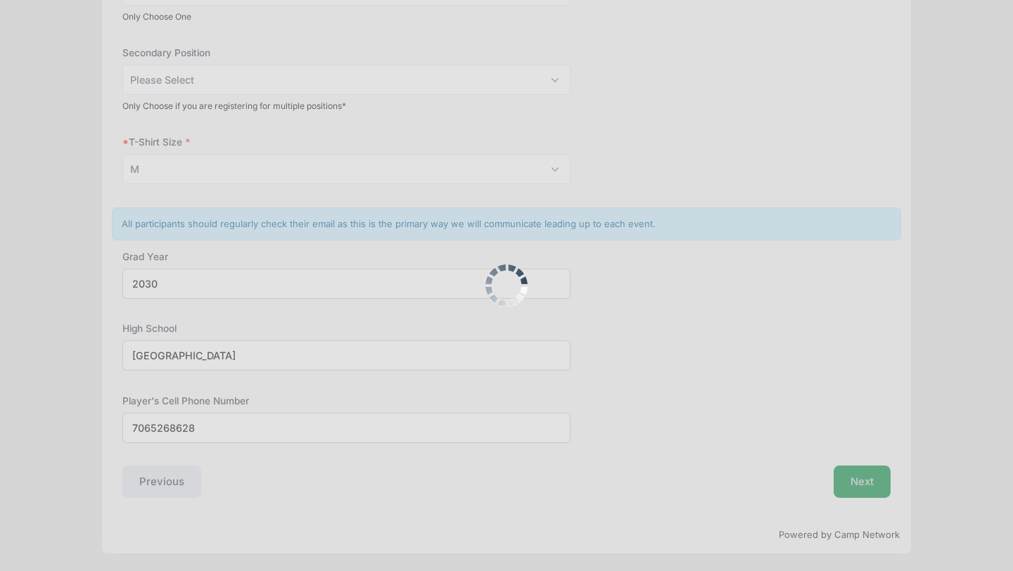
scroll to position [0, 0]
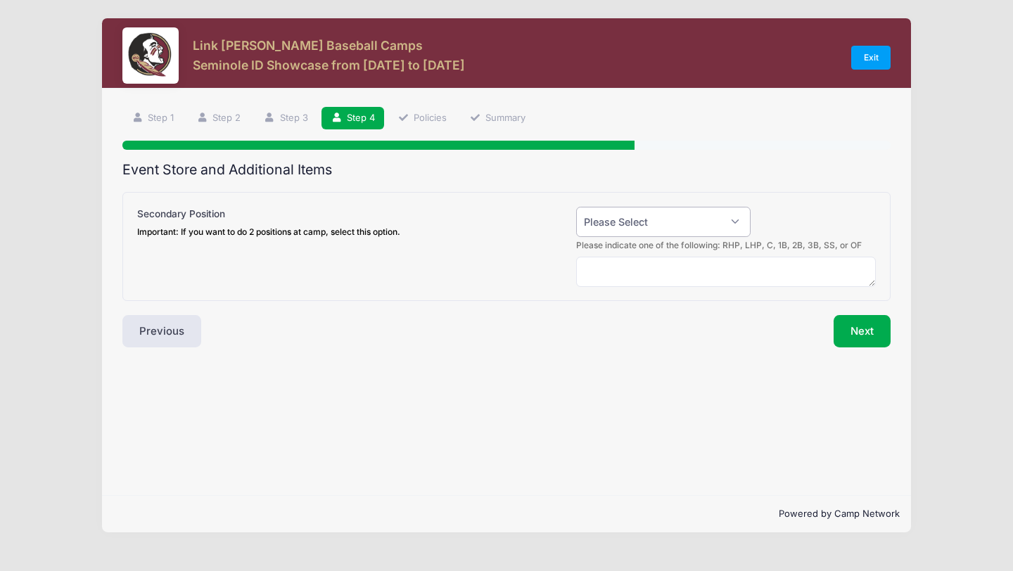
click at [715, 215] on select "Please Select Yes (+$50.00) No" at bounding box center [663, 222] width 174 height 30
click at [620, 215] on select "Please Select Yes (+$50.00) No" at bounding box center [663, 222] width 174 height 30
click at [853, 321] on button "Next" at bounding box center [862, 331] width 57 height 32
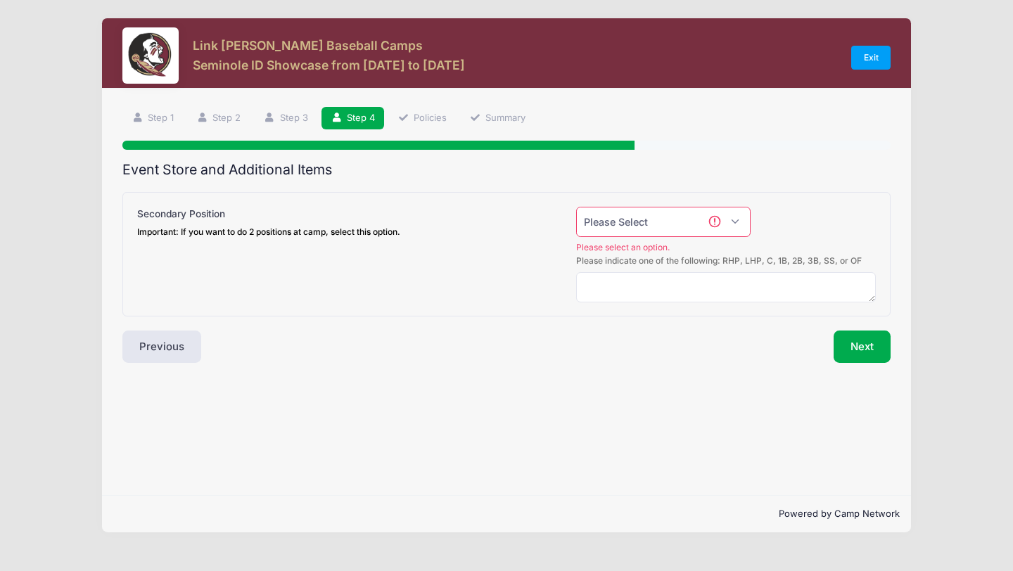
click at [720, 233] on select "Please Select Yes (+$50.00) No" at bounding box center [663, 222] width 174 height 30
select select "0"
click at [576, 207] on select "Please Select Yes (+$50.00) No" at bounding box center [663, 222] width 174 height 30
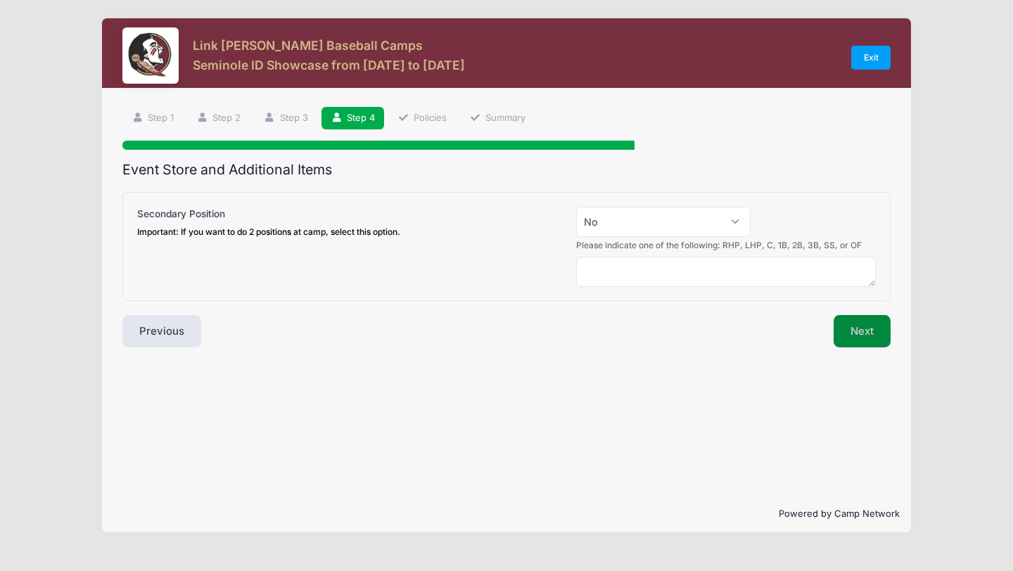
click at [843, 339] on button "Next" at bounding box center [862, 331] width 57 height 32
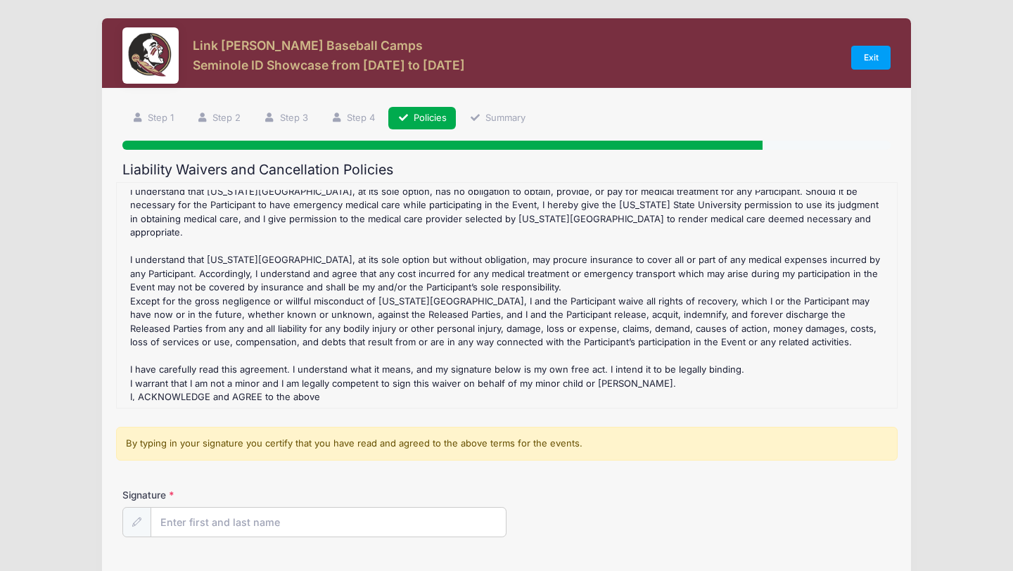
scroll to position [502, 0]
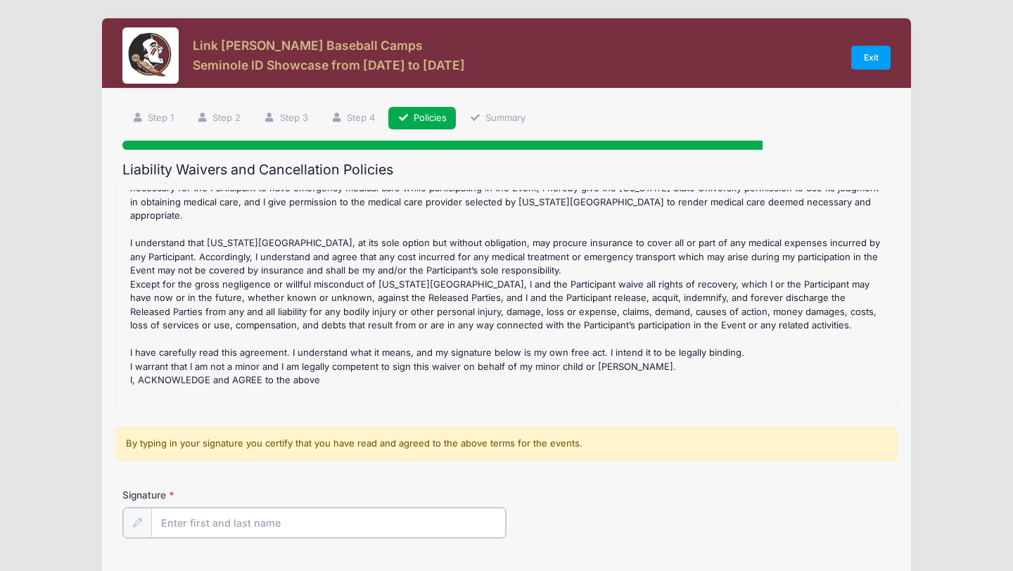
click at [346, 516] on input "Signature" at bounding box center [328, 523] width 355 height 30
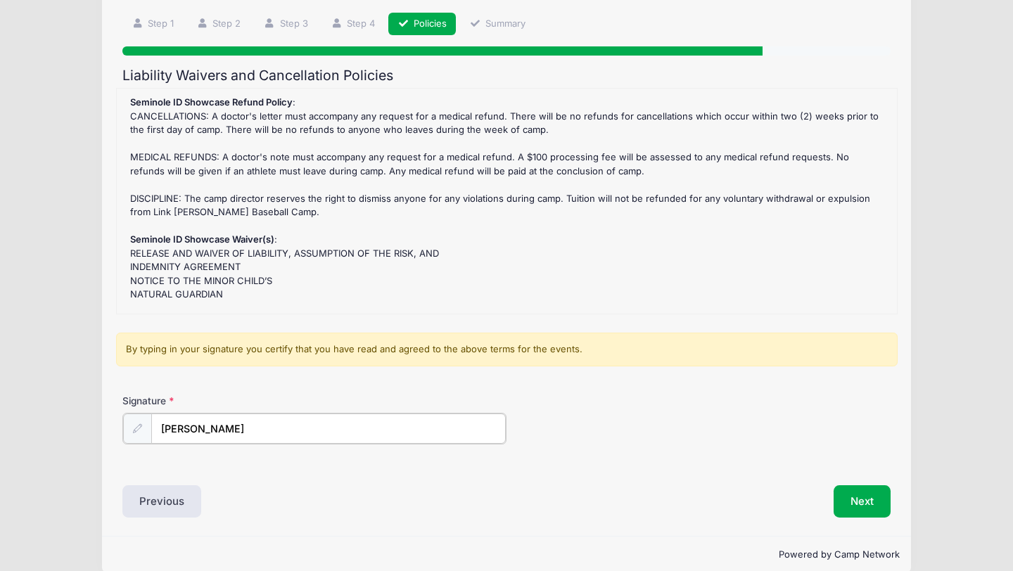
scroll to position [114, 0]
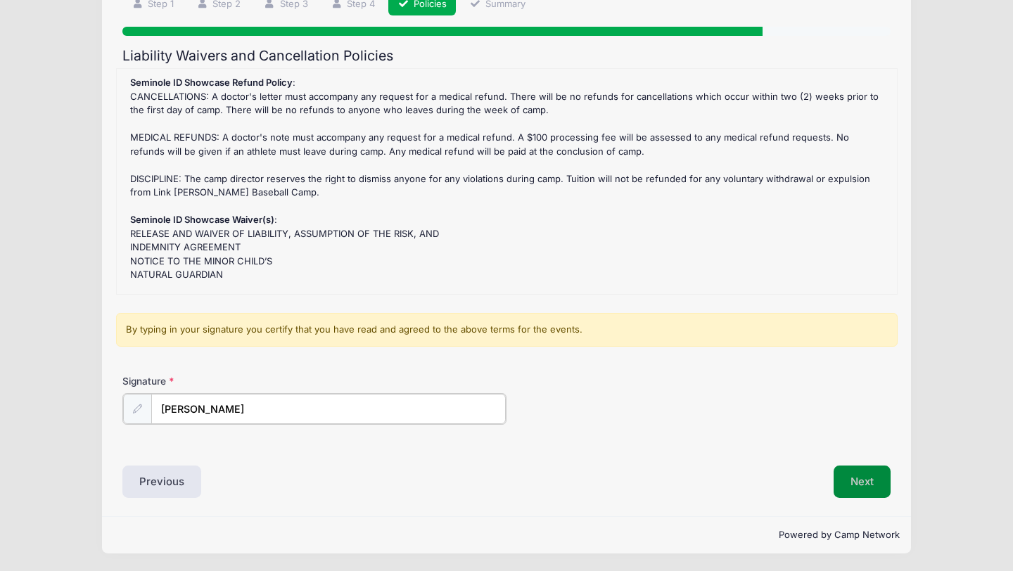
type input "[PERSON_NAME]"
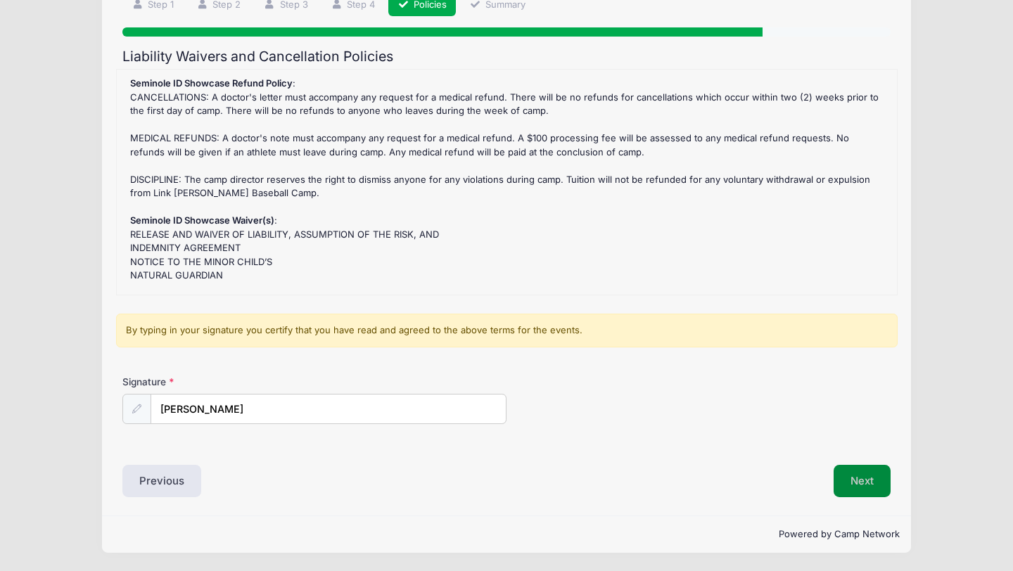
scroll to position [113, 0]
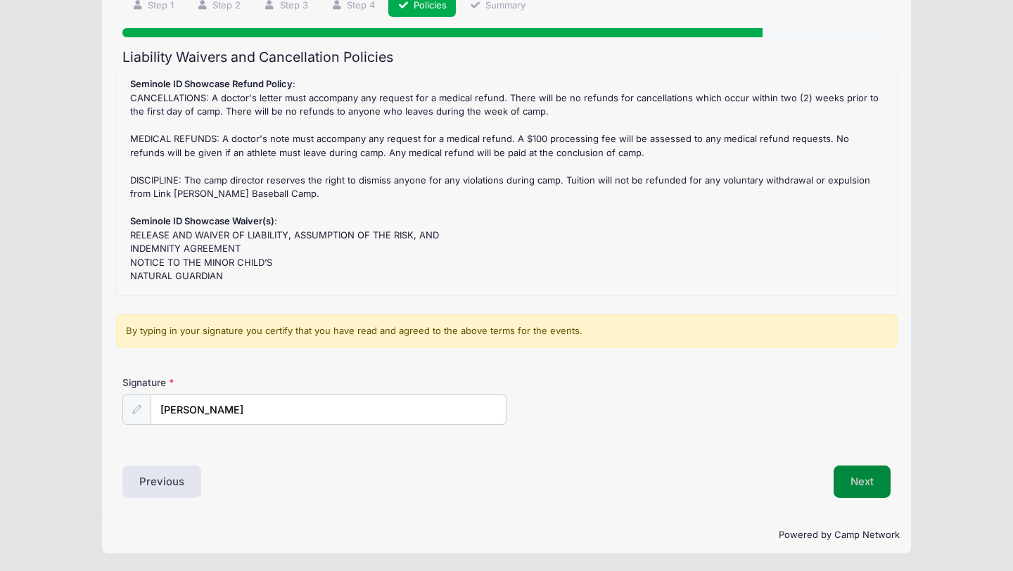
click at [851, 478] on button "Next" at bounding box center [862, 482] width 57 height 32
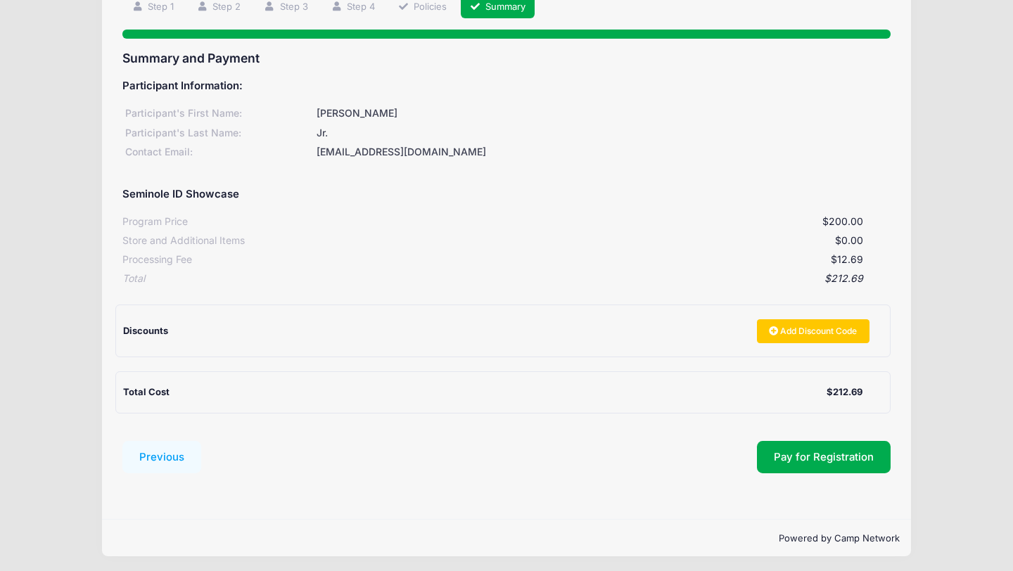
scroll to position [115, 0]
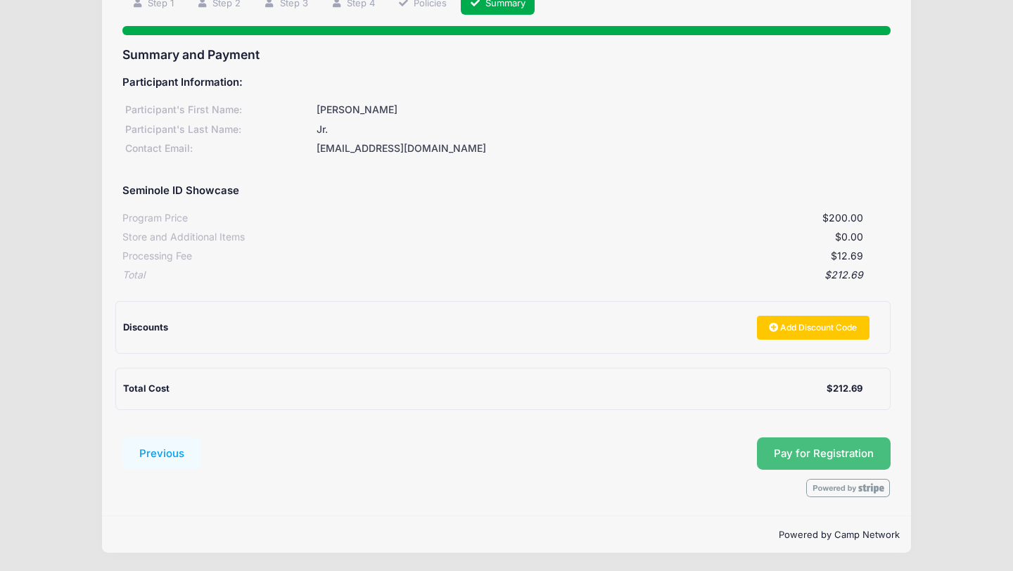
click at [812, 448] on span "Pay for Registration" at bounding box center [824, 453] width 100 height 13
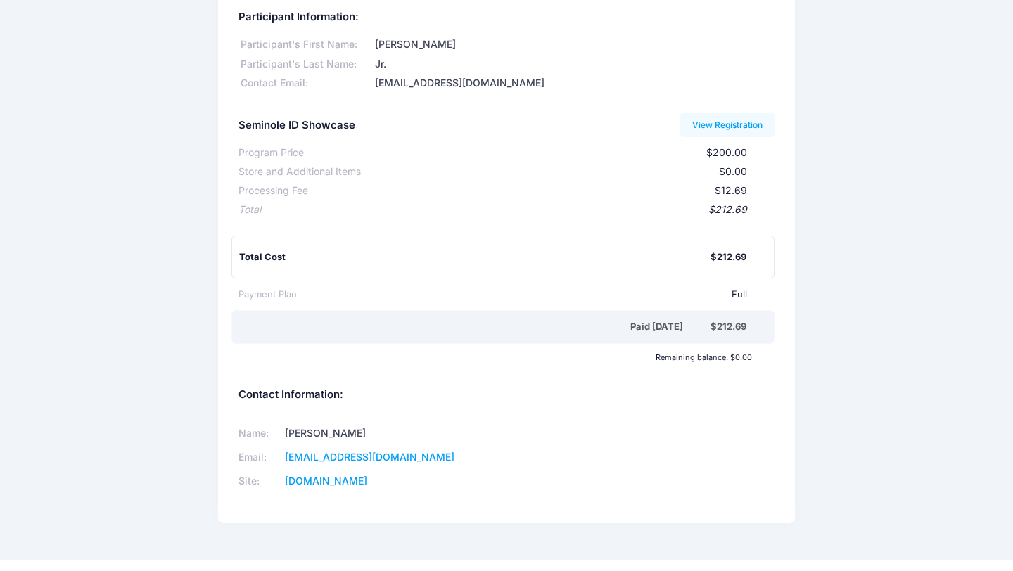
scroll to position [63, 0]
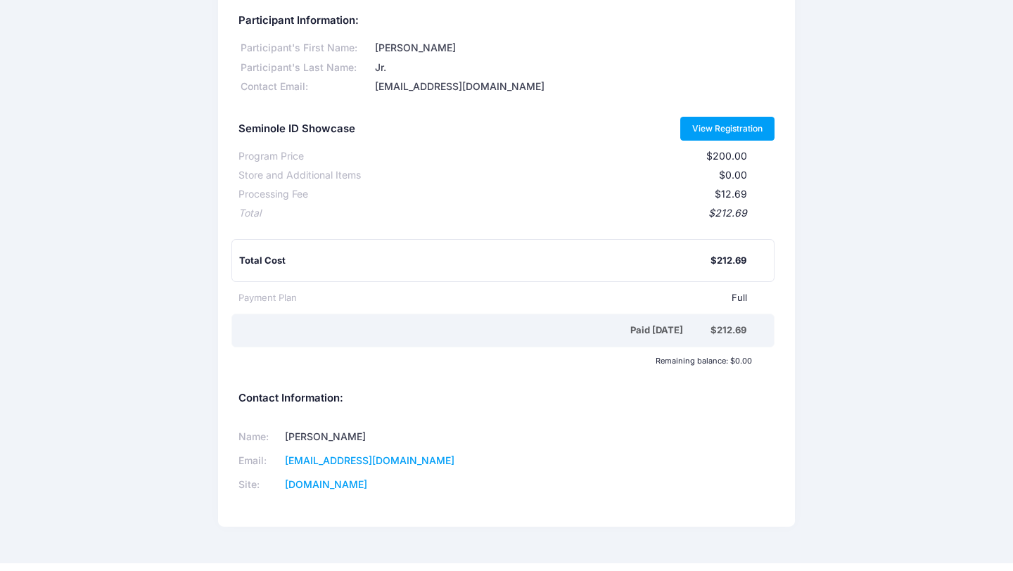
click at [703, 122] on link "View Registration" at bounding box center [727, 129] width 95 height 24
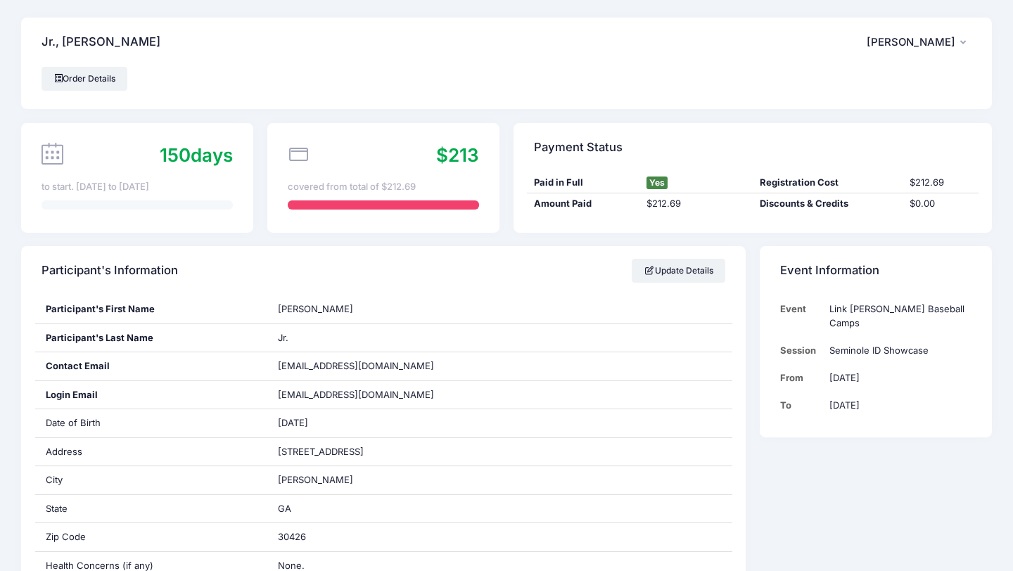
click at [926, 43] on span "Jermaine Clare" at bounding box center [911, 42] width 89 height 13
click at [919, 42] on span "Jermaine Clare" at bounding box center [911, 42] width 89 height 13
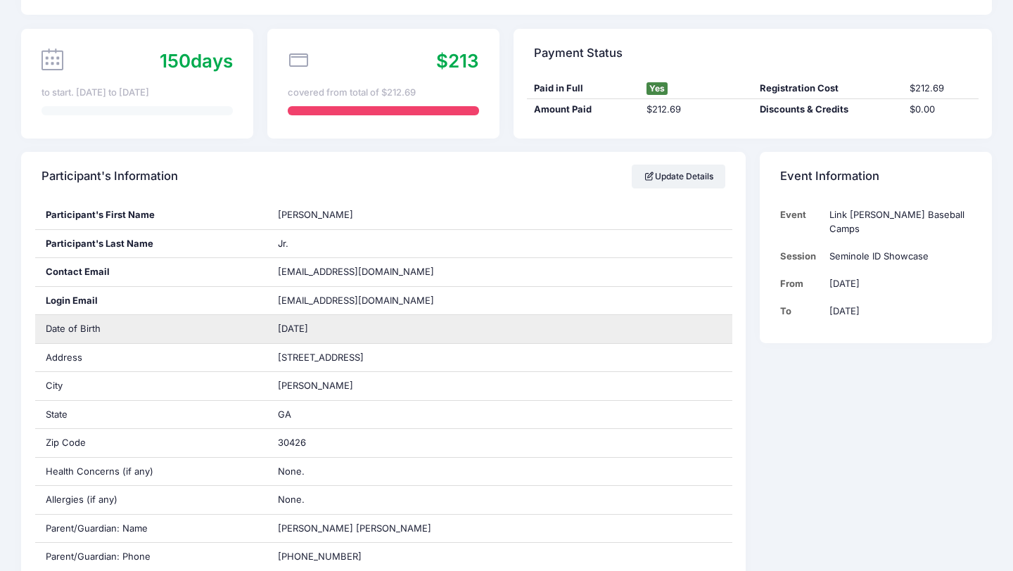
scroll to position [85, 0]
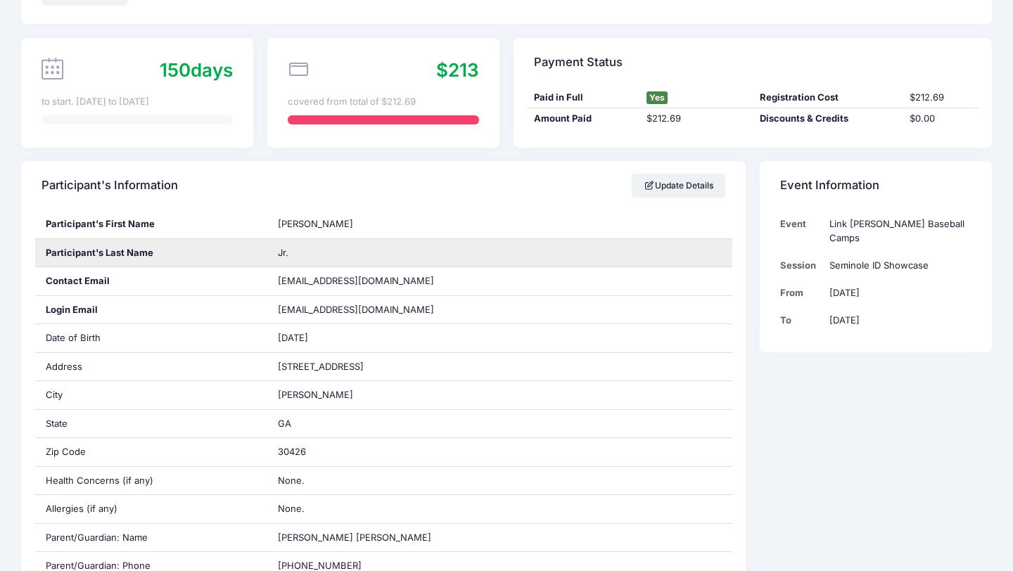
click at [307, 246] on div "Jr." at bounding box center [499, 253] width 465 height 28
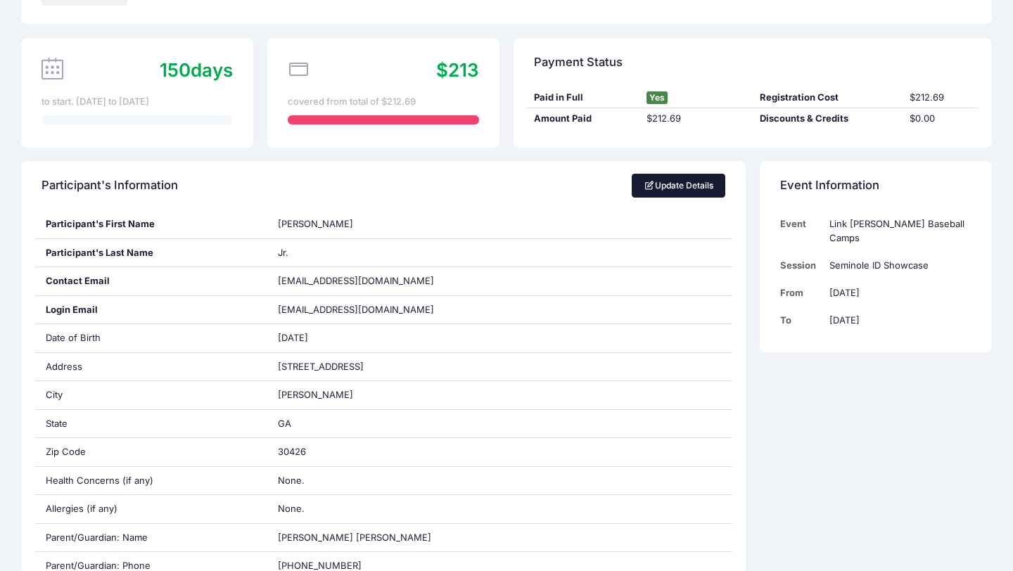
click at [655, 181] on link "Update Details" at bounding box center [679, 186] width 94 height 24
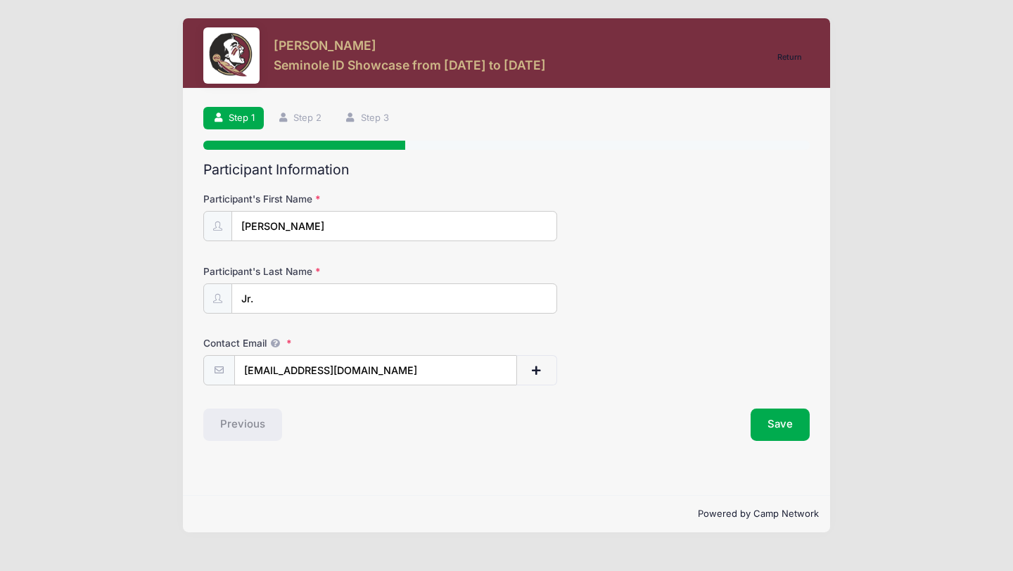
click at [420, 294] on input "Jr." at bounding box center [394, 298] width 326 height 30
type input "J"
type input "D"
type input "Clare"
click at [794, 422] on button "Save" at bounding box center [780, 425] width 59 height 32
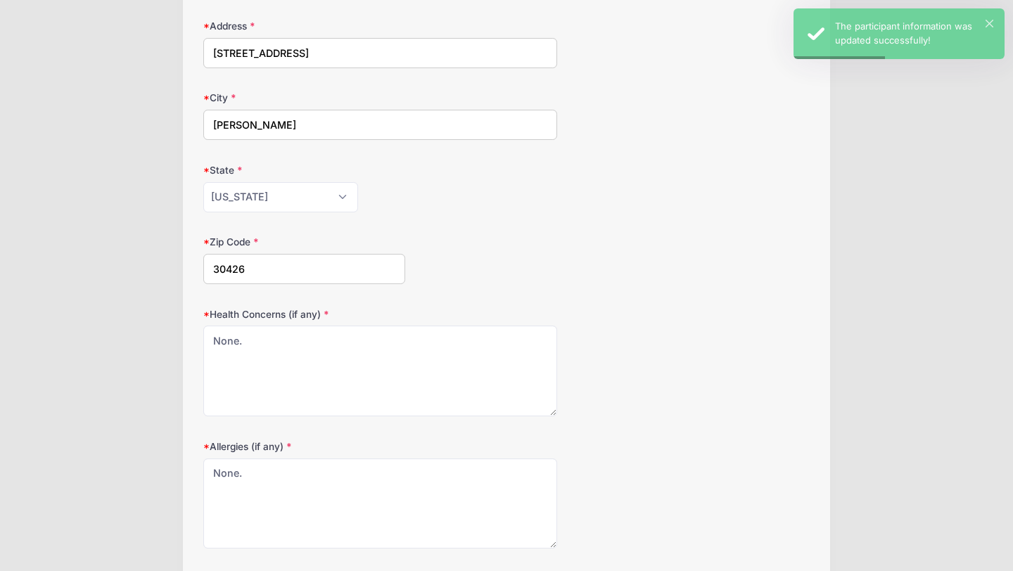
scroll to position [352, 0]
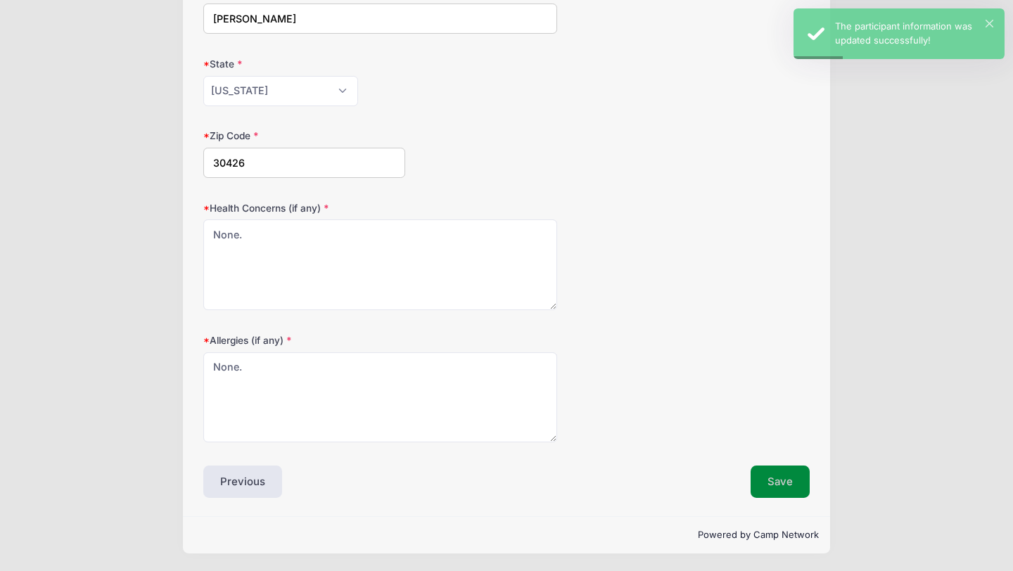
click at [784, 475] on button "Save" at bounding box center [780, 482] width 59 height 32
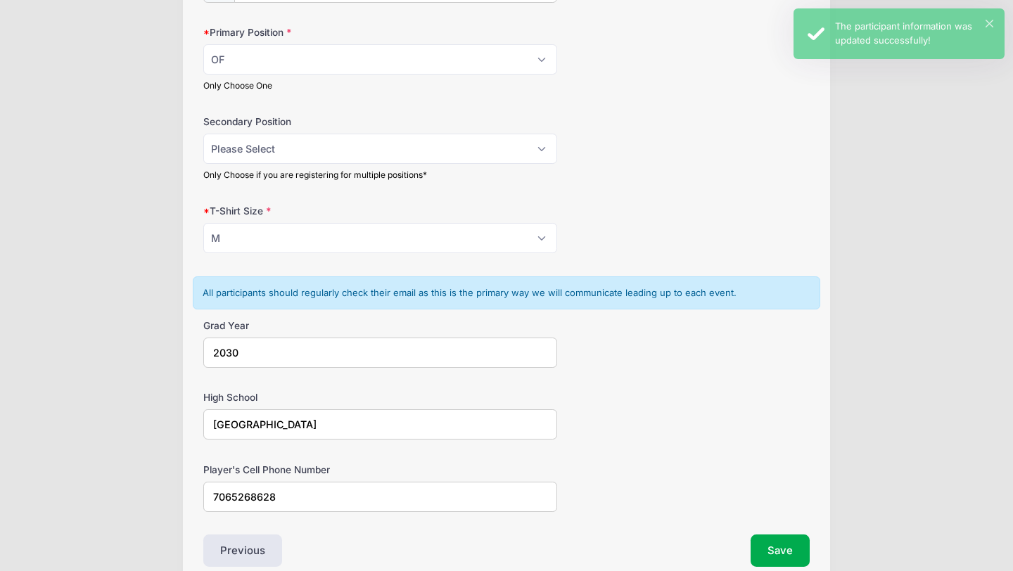
scroll to position [853, 0]
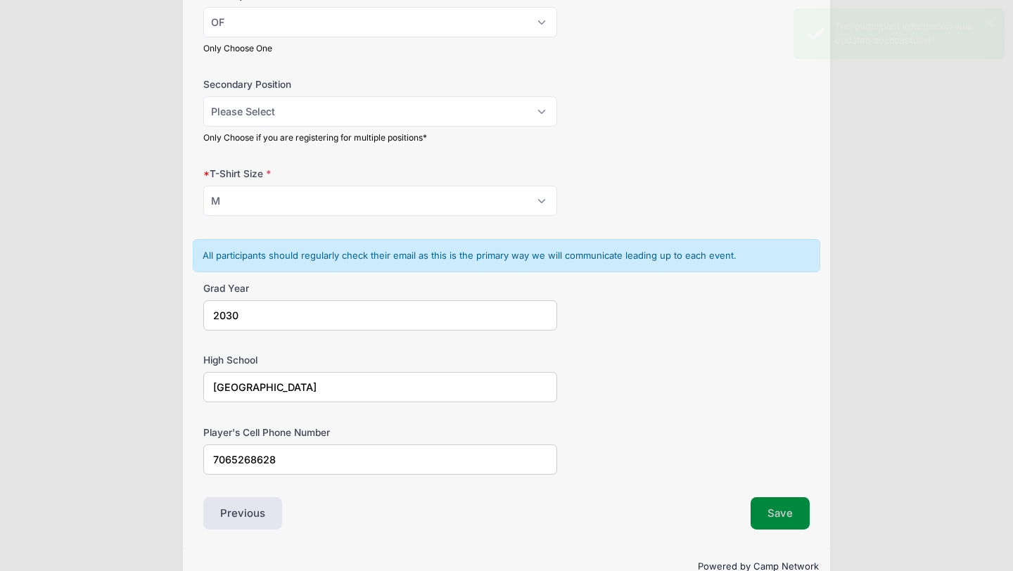
click at [779, 514] on button "Save" at bounding box center [780, 513] width 59 height 32
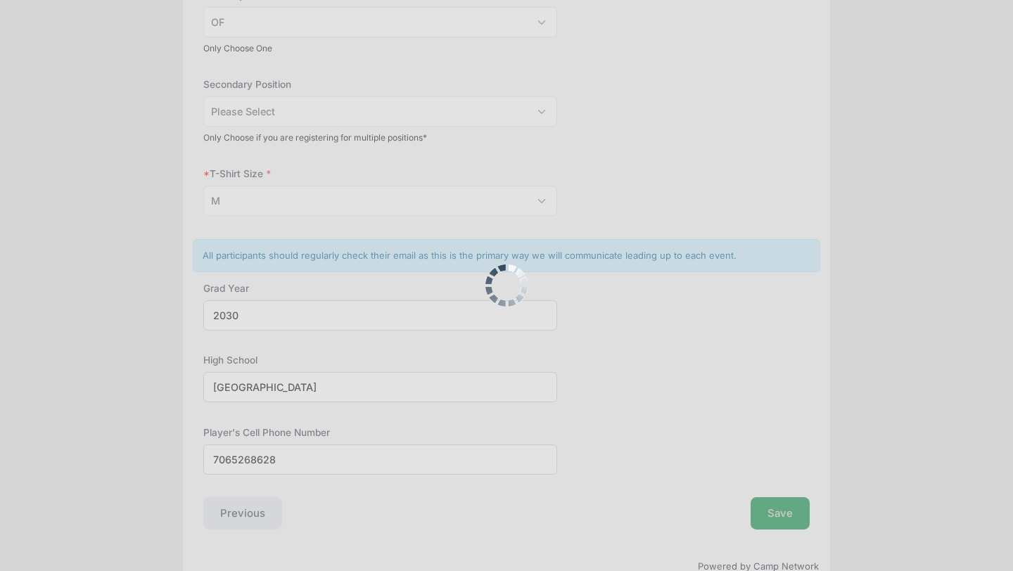
scroll to position [0, 0]
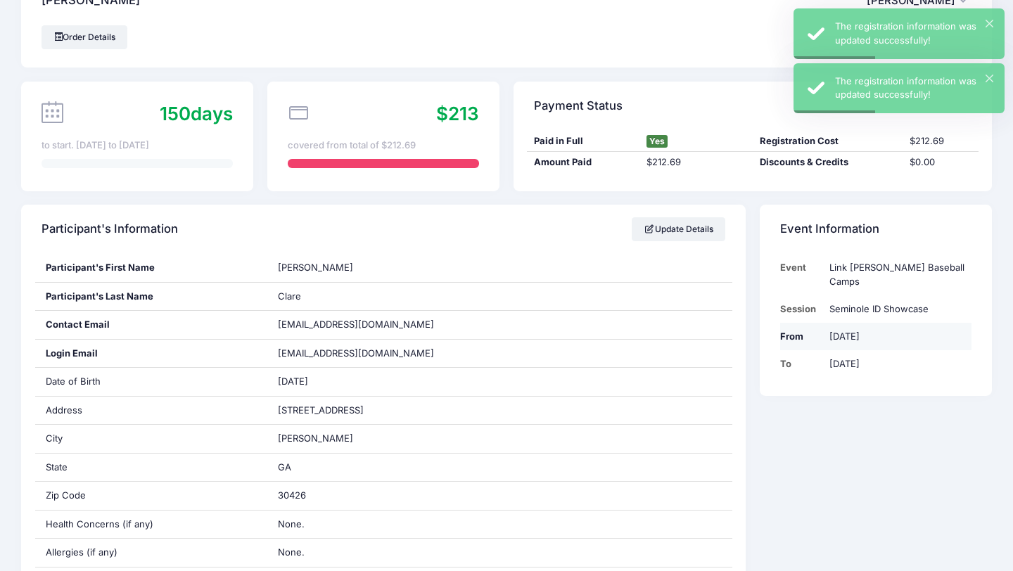
scroll to position [50, 0]
